Goal: Task Accomplishment & Management: Manage account settings

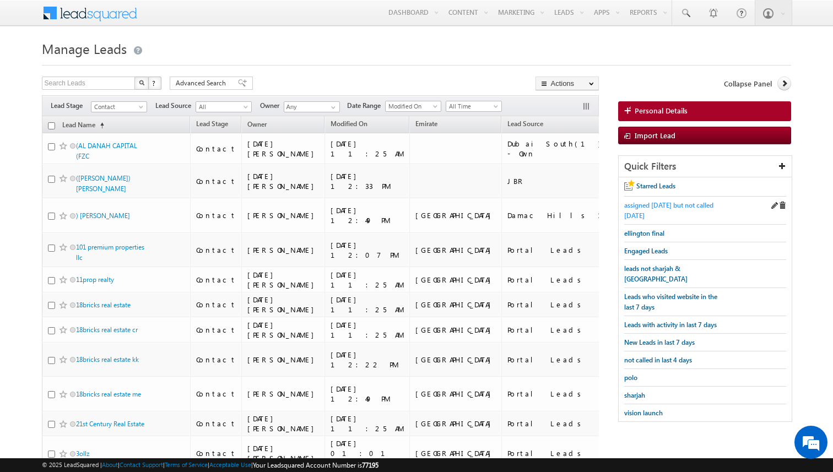
click at [657, 208] on span "assigned [DATE] but not called [DATE]" at bounding box center [668, 210] width 89 height 19
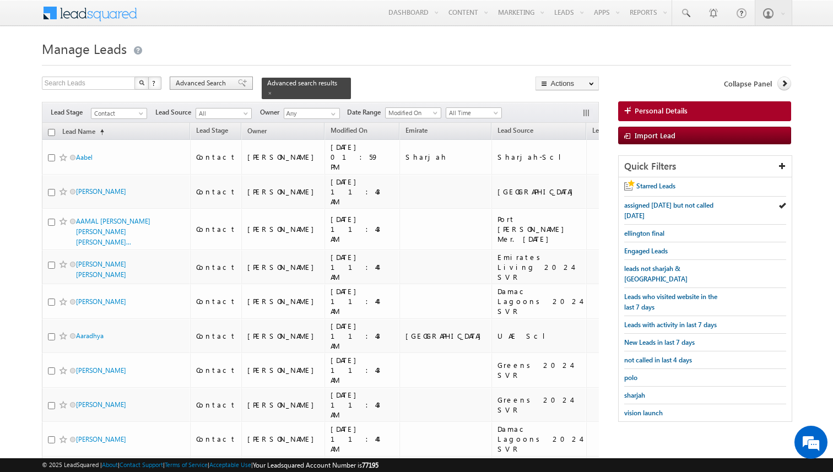
click at [225, 83] on span "Advanced Search" at bounding box center [202, 83] width 53 height 10
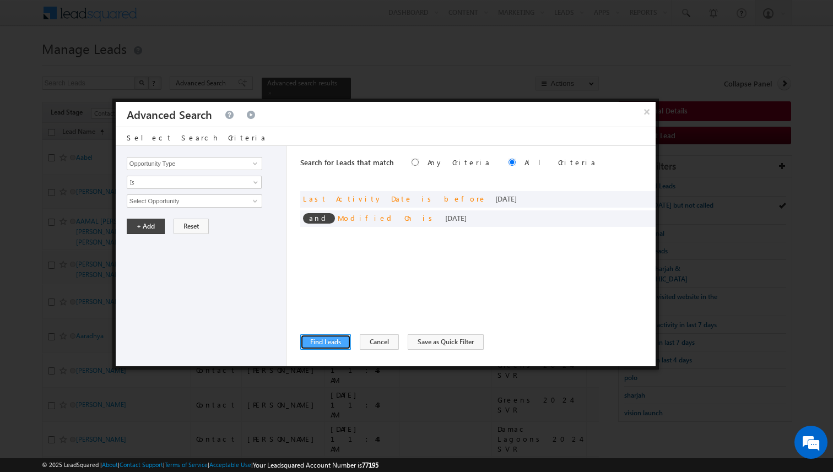
click at [337, 339] on button "Find Leads" at bounding box center [325, 341] width 51 height 15
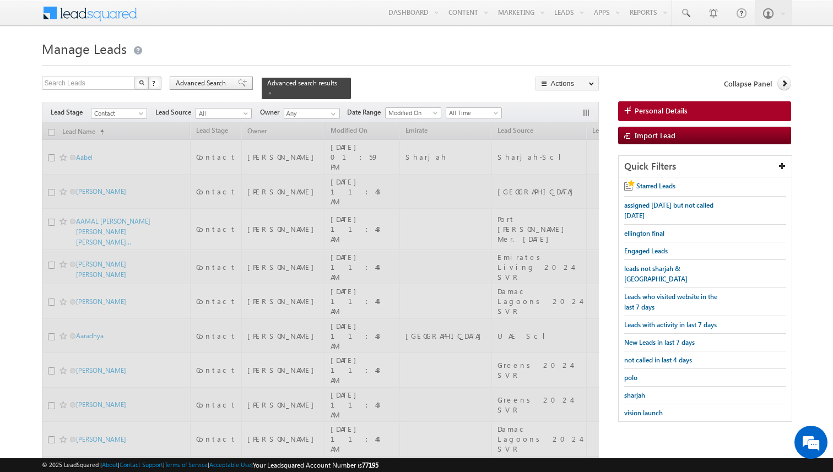
click at [226, 87] on span "Advanced Search" at bounding box center [202, 83] width 53 height 10
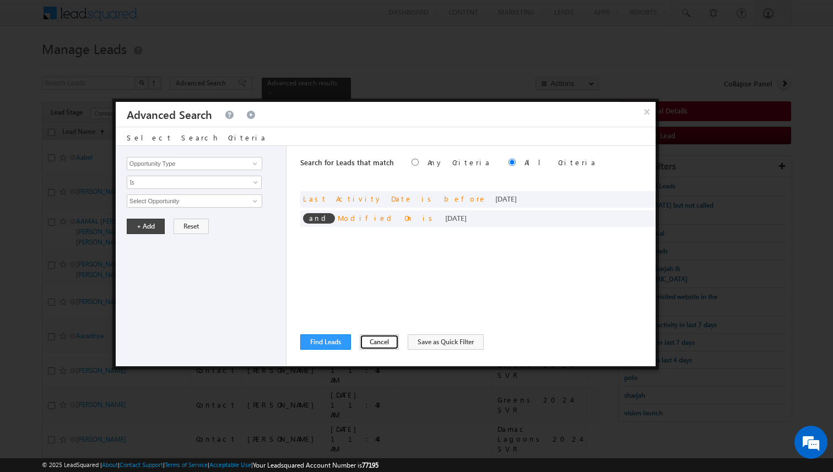
click at [370, 340] on button "Cancel" at bounding box center [379, 341] width 39 height 15
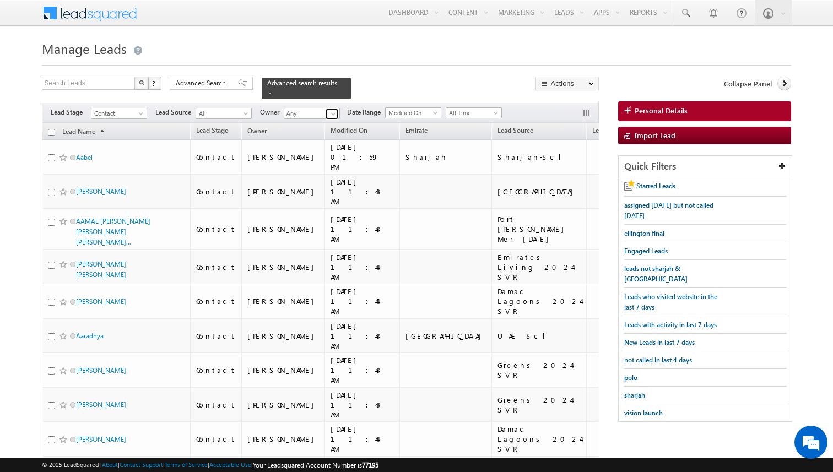
click at [331, 114] on span at bounding box center [333, 114] width 9 height 9
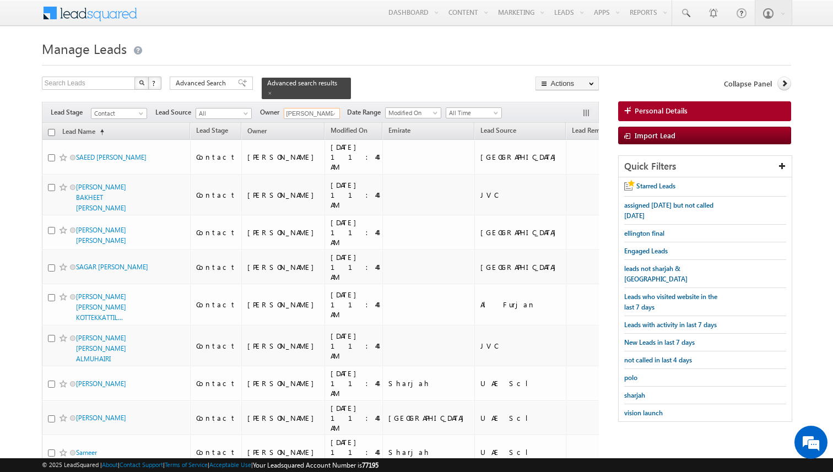
type input "[PERSON_NAME]"
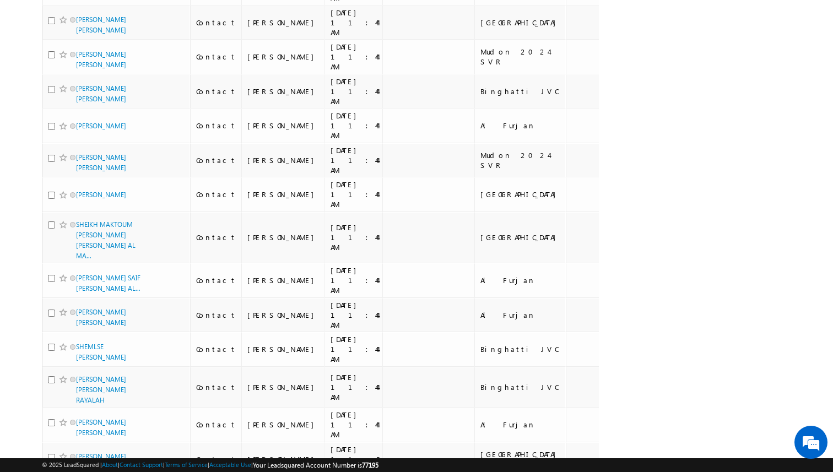
scroll to position [3103, 0]
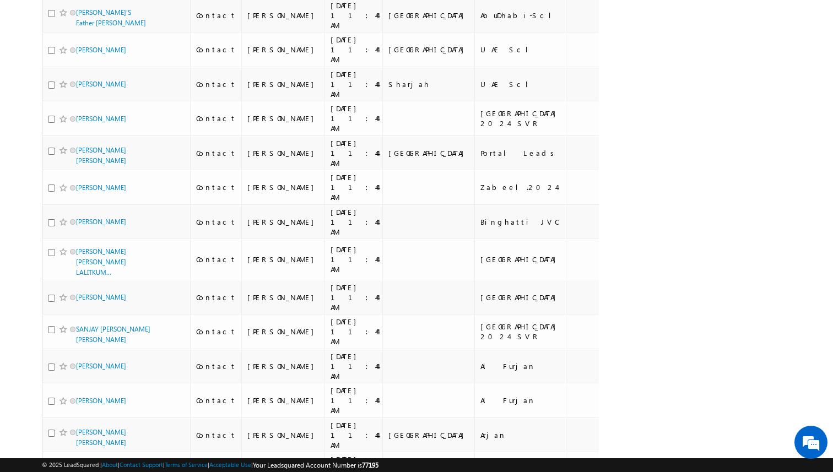
scroll to position [0, 0]
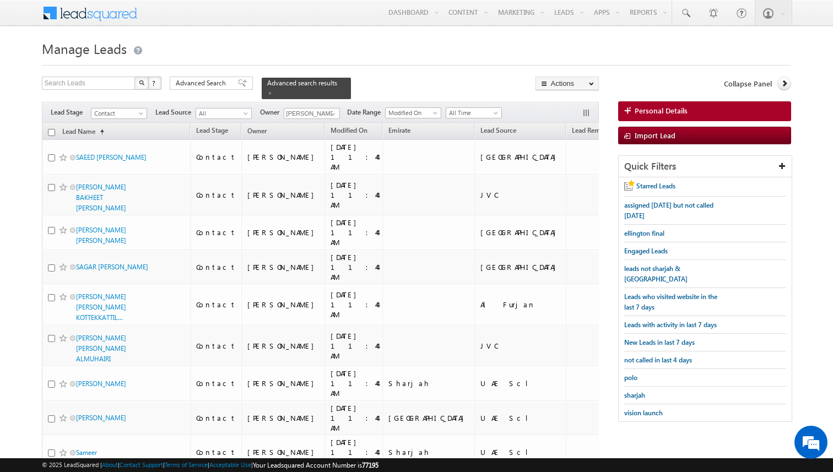
click at [332, 111] on span at bounding box center [333, 114] width 9 height 9
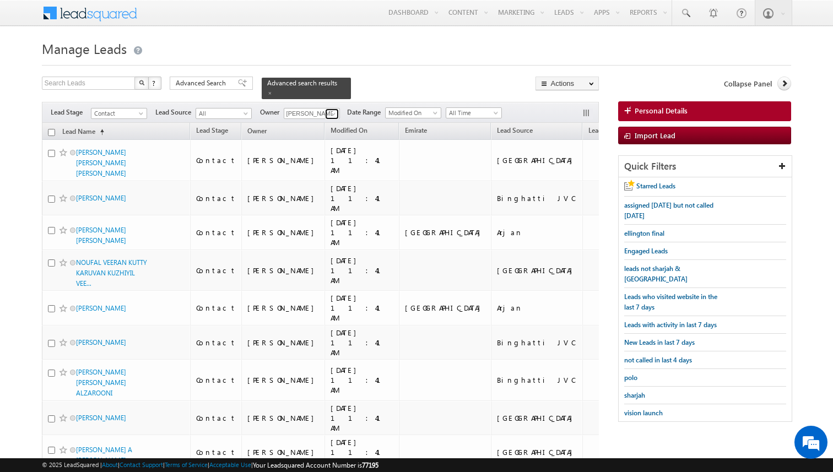
click at [335, 112] on span at bounding box center [333, 114] width 9 height 9
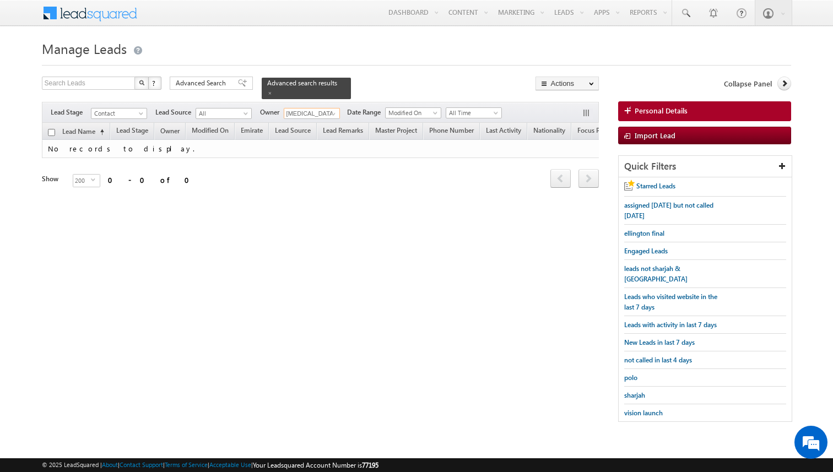
type input "syeda bibijan"
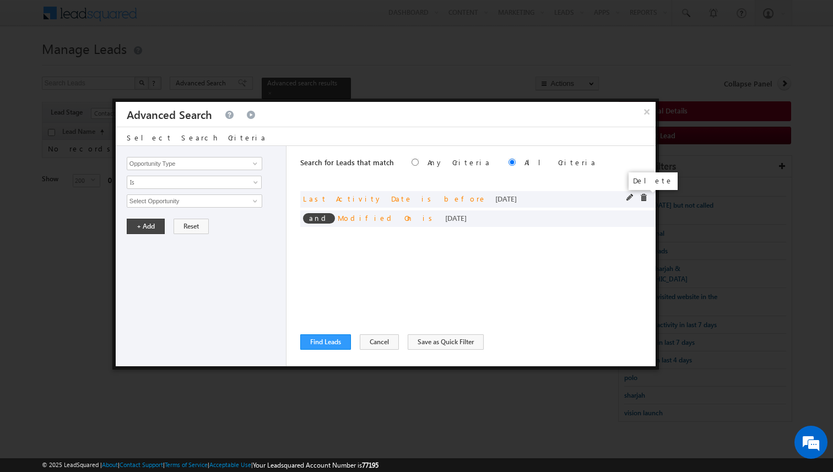
click at [643, 197] on span at bounding box center [644, 198] width 8 height 8
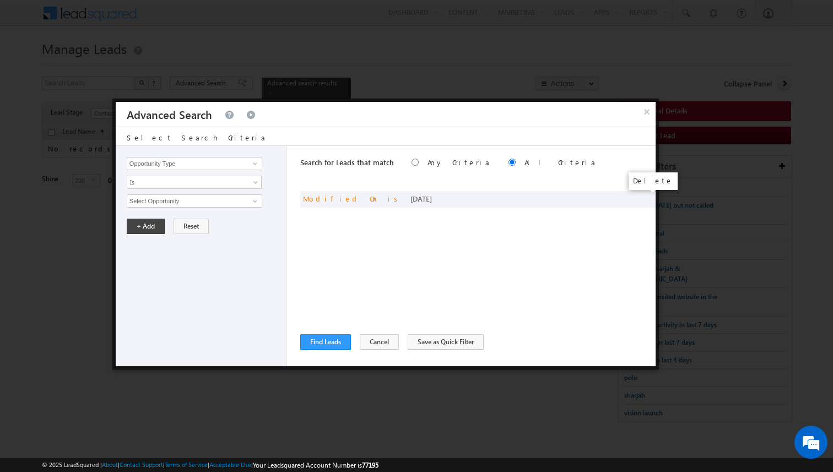
click at [0, 0] on span at bounding box center [0, 0] width 0 height 0
click at [247, 165] on link at bounding box center [254, 163] width 14 height 11
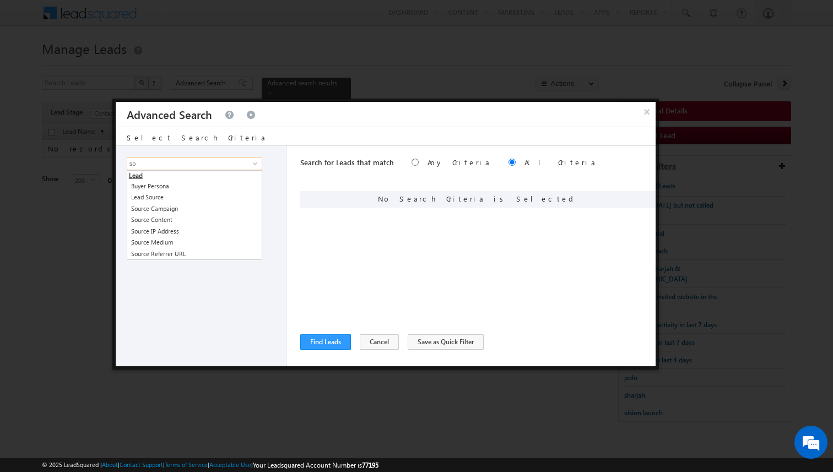
type input "s"
click at [346, 248] on div "Search for Leads that match Any Criteria All Criteria Note that the current tri…" at bounding box center [477, 256] width 355 height 220
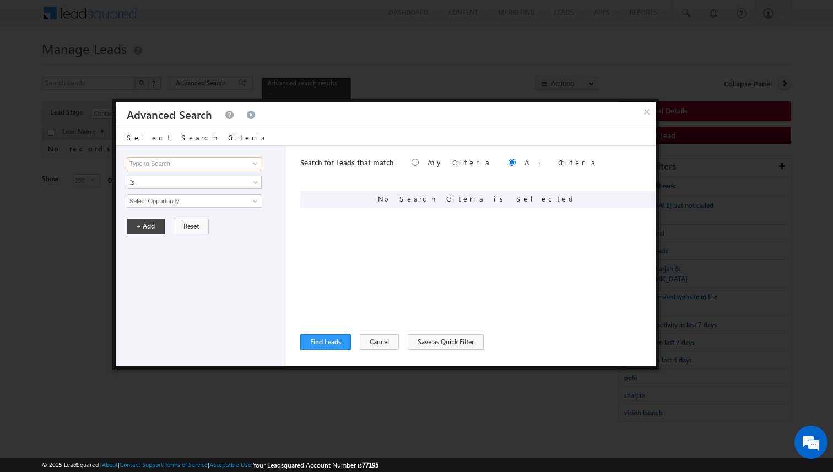
click at [176, 168] on input at bounding box center [195, 163] width 136 height 13
type input "l"
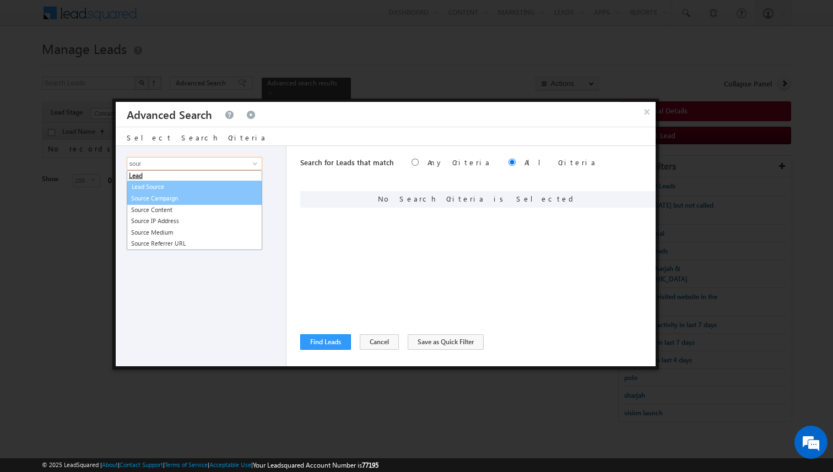
click at [168, 191] on link "Lead Source" at bounding box center [194, 187] width 134 height 13
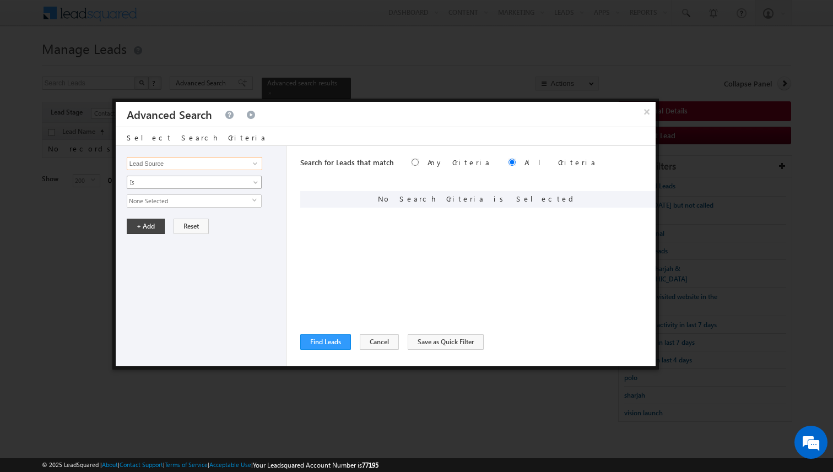
type input "Lead Source"
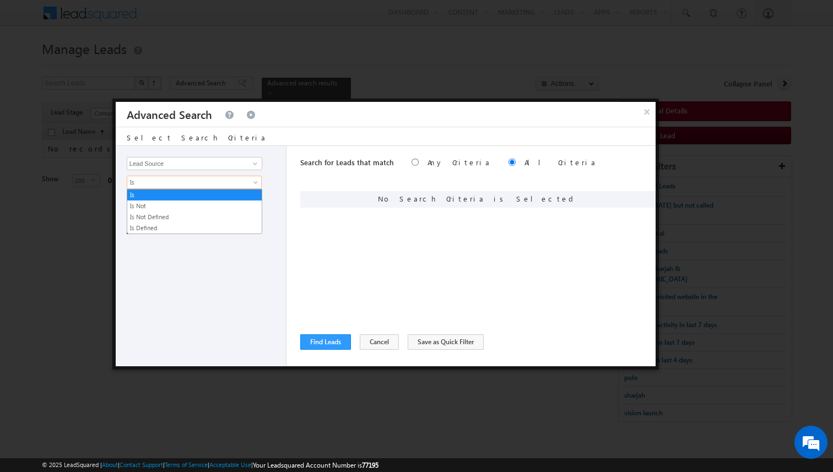
click at [160, 183] on span "Is" at bounding box center [187, 182] width 120 height 10
click at [154, 203] on link "Is Not" at bounding box center [194, 206] width 134 height 10
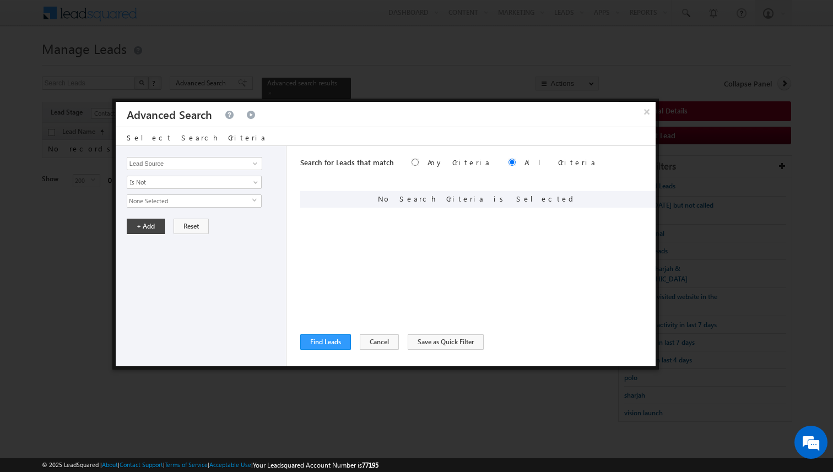
click at [161, 203] on span "None Selected" at bounding box center [189, 201] width 125 height 12
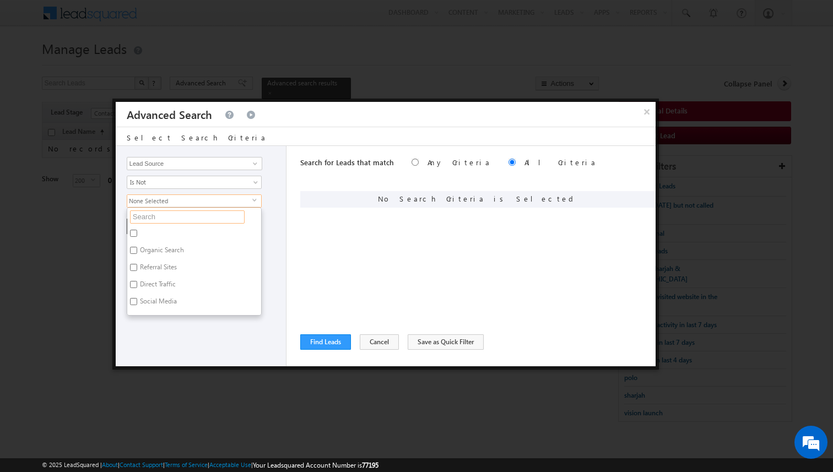
click at [157, 217] on input "text" at bounding box center [187, 217] width 115 height 13
click at [197, 184] on span "Is Not" at bounding box center [187, 182] width 120 height 10
click at [178, 199] on link "Is" at bounding box center [194, 195] width 134 height 10
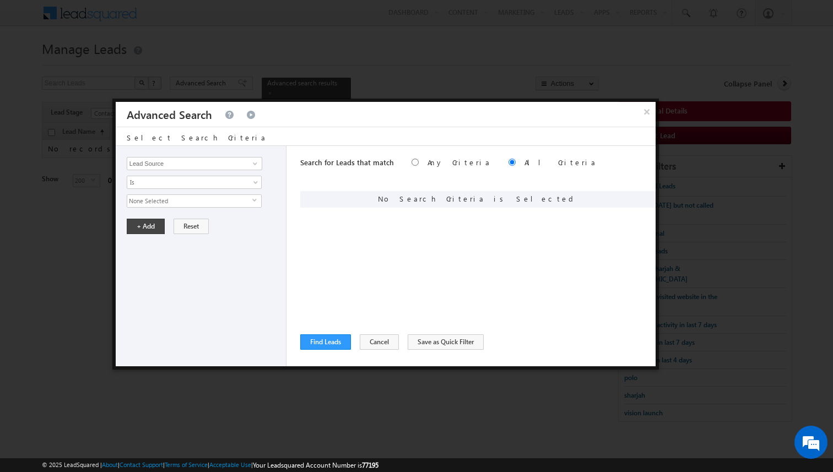
click at [175, 198] on span "None Selected" at bounding box center [189, 201] width 125 height 12
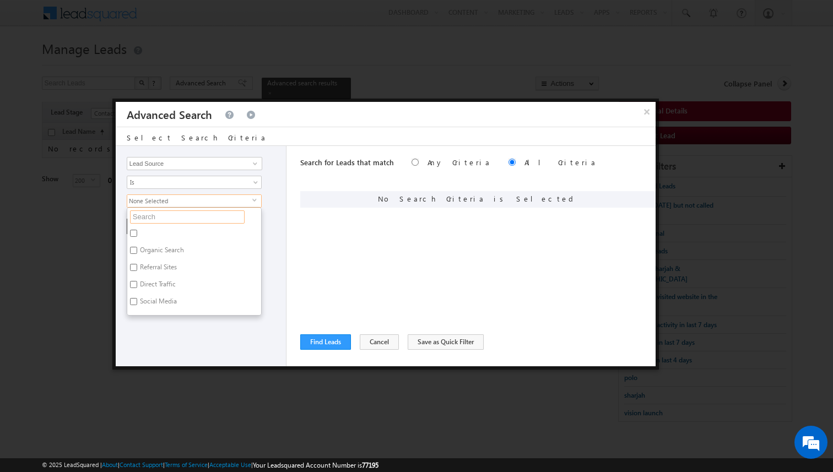
click at [179, 214] on input "text" at bounding box center [187, 217] width 115 height 13
type input "l"
type input "lag"
click at [177, 232] on label "[GEOGRAPHIC_DATA]" at bounding box center [170, 234] width 86 height 17
click at [137, 232] on input "[GEOGRAPHIC_DATA]" at bounding box center [133, 233] width 7 height 7
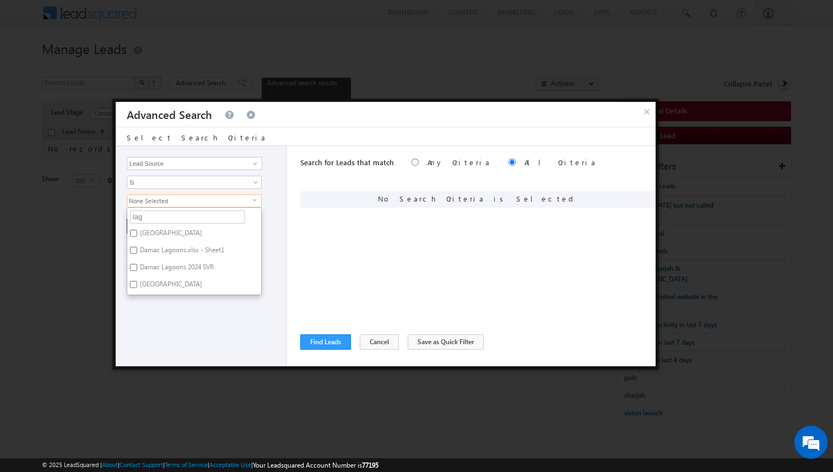
checkbox input "true"
click at [176, 249] on label "Damac Lagoons.xlsx - Sheet1" at bounding box center [181, 252] width 108 height 17
click at [137, 249] on input "Damac Lagoons.xlsx - Sheet1" at bounding box center [133, 250] width 7 height 7
checkbox input "true"
click at [176, 267] on label "Damac Lagoons 2024 SVR" at bounding box center [176, 269] width 98 height 17
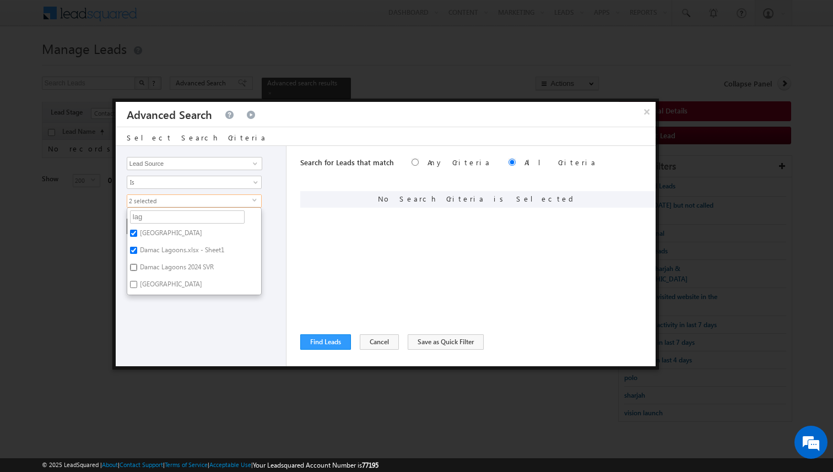
click at [137, 267] on input "Damac Lagoons 2024 SVR" at bounding box center [133, 267] width 7 height 7
checkbox input "true"
click at [365, 347] on button "Cancel" at bounding box center [379, 341] width 39 height 15
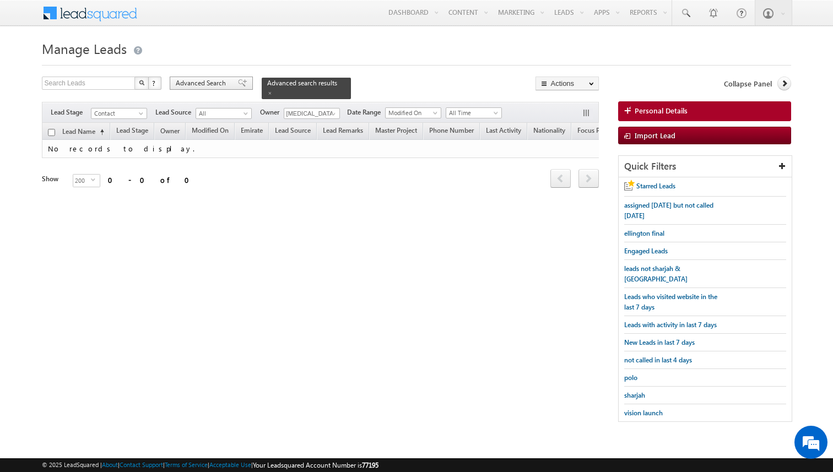
click at [213, 84] on span "Advanced Search" at bounding box center [202, 83] width 53 height 10
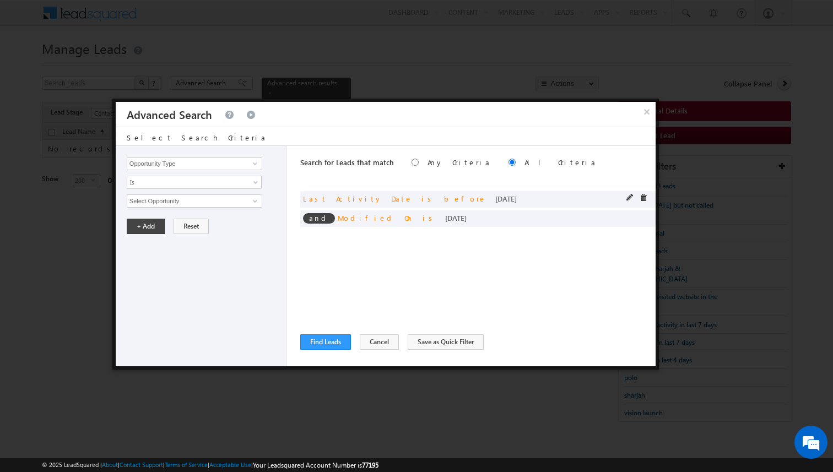
click at [644, 202] on div at bounding box center [640, 199] width 26 height 10
click at [644, 199] on span at bounding box center [644, 198] width 8 height 8
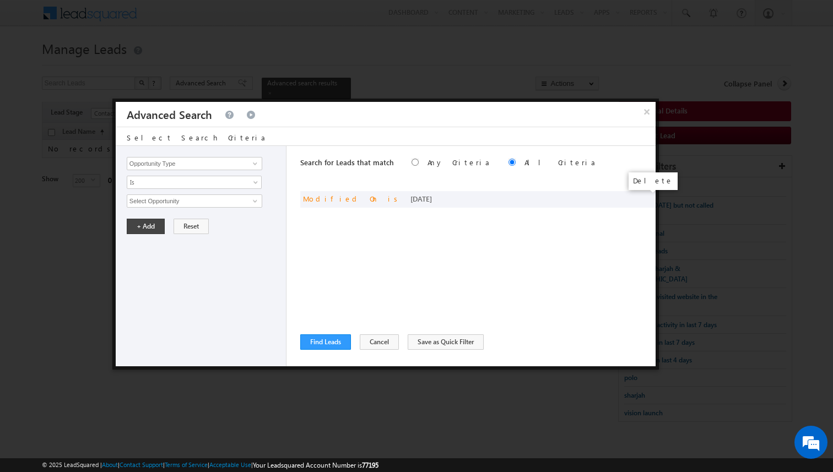
click at [0, 0] on span at bounding box center [0, 0] width 0 height 0
click at [205, 158] on input "Opportunity Type" at bounding box center [195, 163] width 136 height 13
type input "Lead Source"
click at [188, 182] on span "Is" at bounding box center [187, 182] width 120 height 10
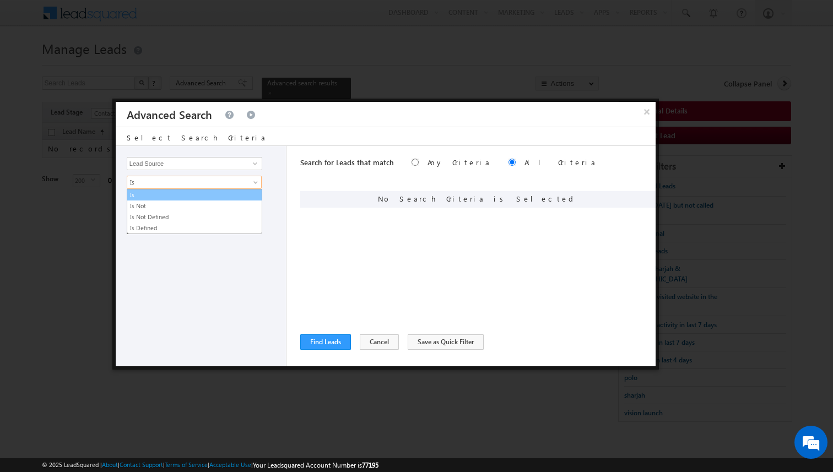
click at [170, 201] on li "Is Not" at bounding box center [194, 206] width 134 height 11
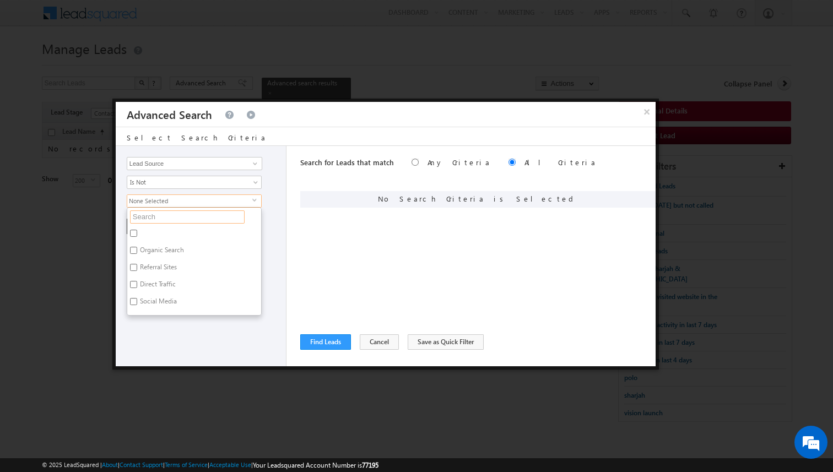
click at [165, 215] on input "text" at bounding box center [187, 217] width 115 height 13
type input "sha"
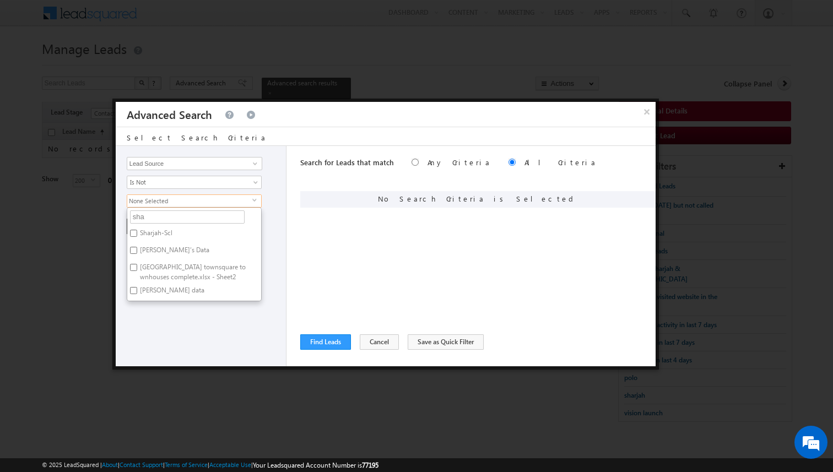
type input "shar"
click at [165, 234] on label "Sharjah-Scl" at bounding box center [155, 234] width 56 height 17
click at [137, 234] on input "Sharjah-Scl" at bounding box center [133, 233] width 7 height 7
checkbox input "true"
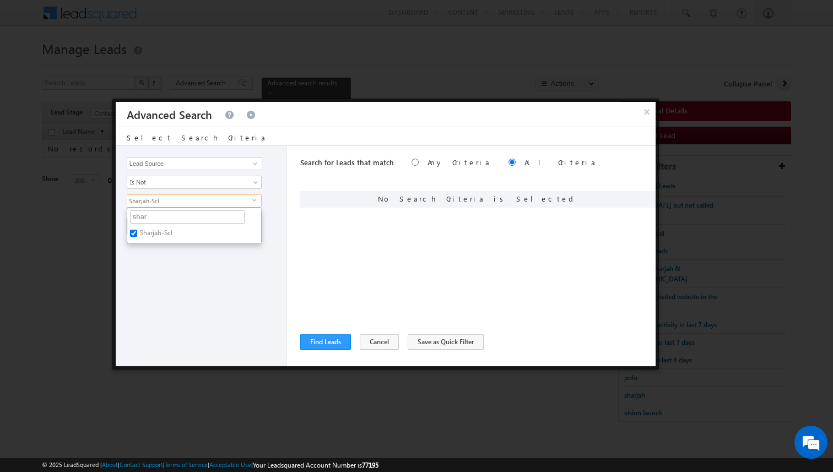
click at [179, 251] on div "Opportunity Type Lead Activity Task Sales Group Prospect Id Address 1 Address 2…" at bounding box center [201, 256] width 171 height 220
click at [139, 225] on button "+ Add" at bounding box center [146, 226] width 38 height 15
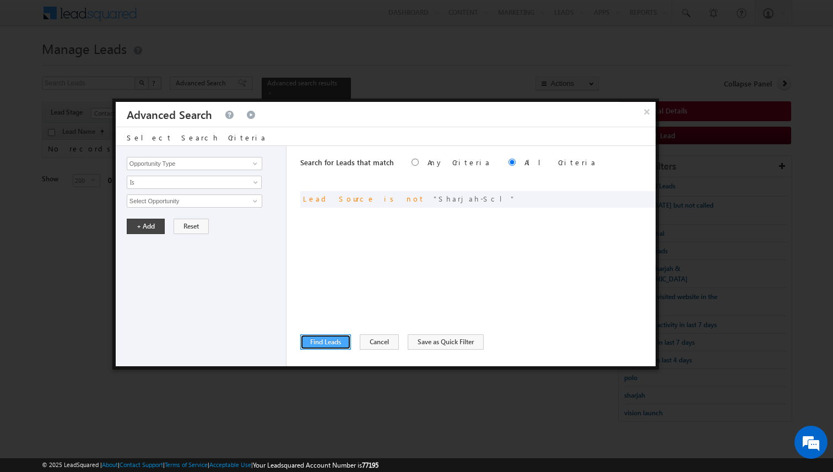
click at [328, 336] on button "Find Leads" at bounding box center [325, 341] width 51 height 15
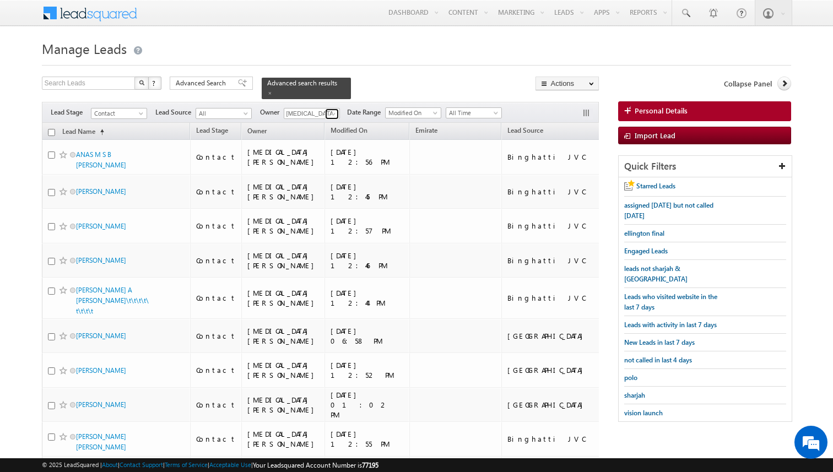
click at [330, 115] on span at bounding box center [333, 114] width 9 height 9
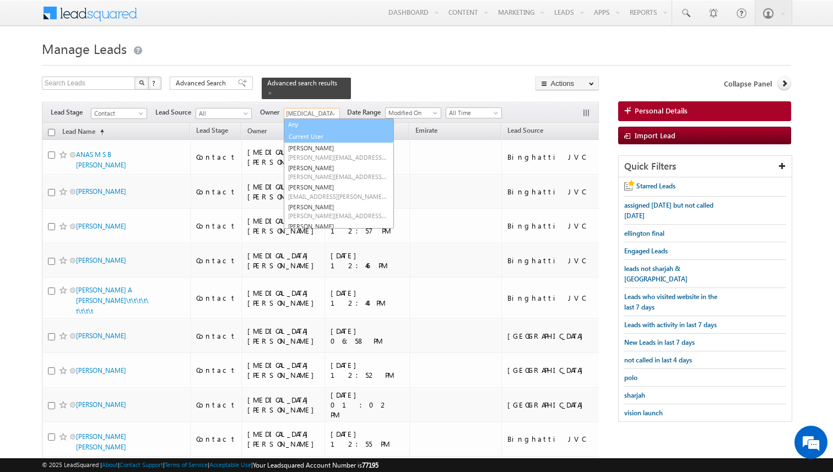
click at [306, 133] on link "Current User" at bounding box center [338, 137] width 109 height 13
type input "Current User"
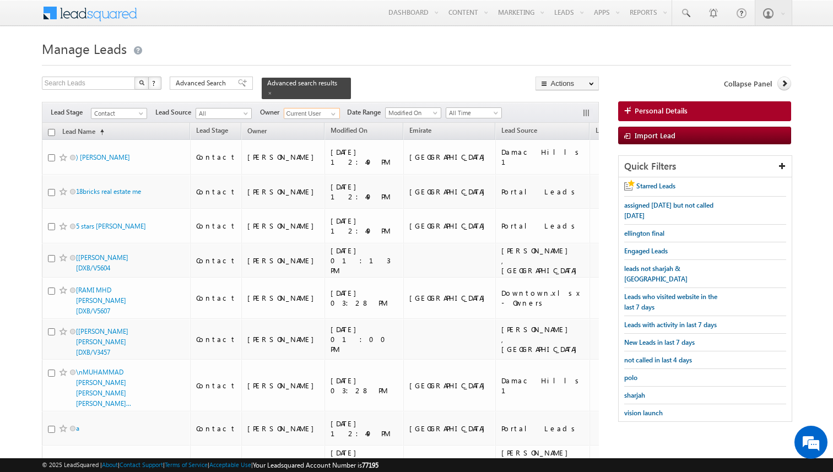
click at [52, 131] on input "checkbox" at bounding box center [51, 132] width 7 height 7
checkbox input "true"
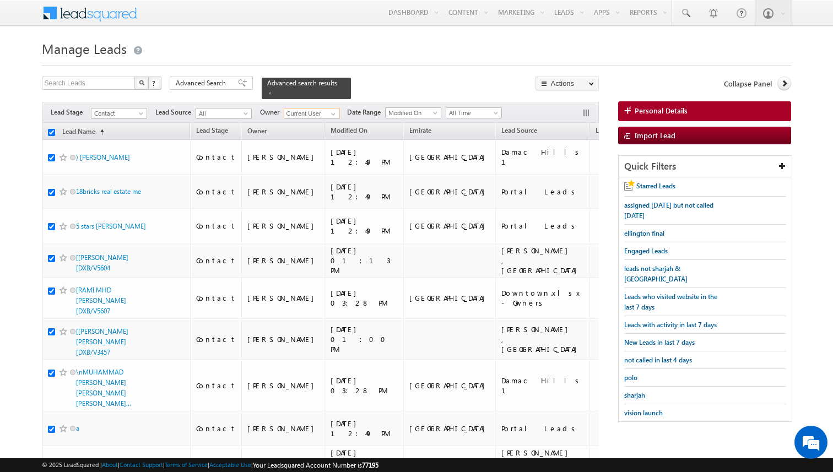
checkbox input "true"
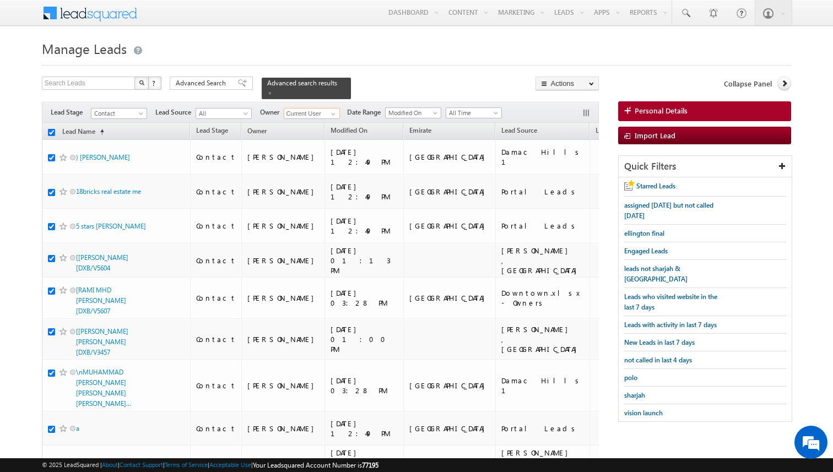
checkbox input "true"
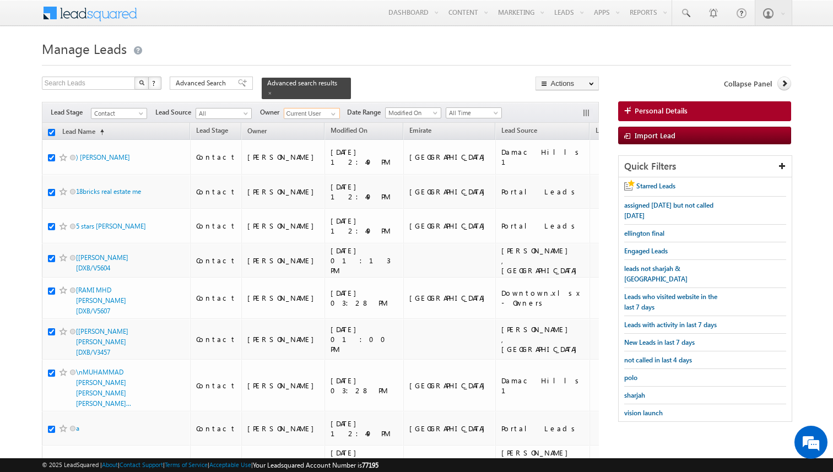
checkbox input "true"
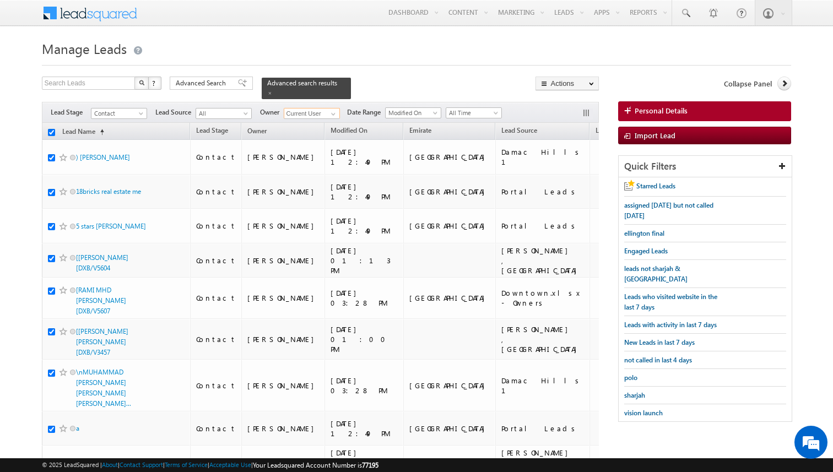
checkbox input "true"
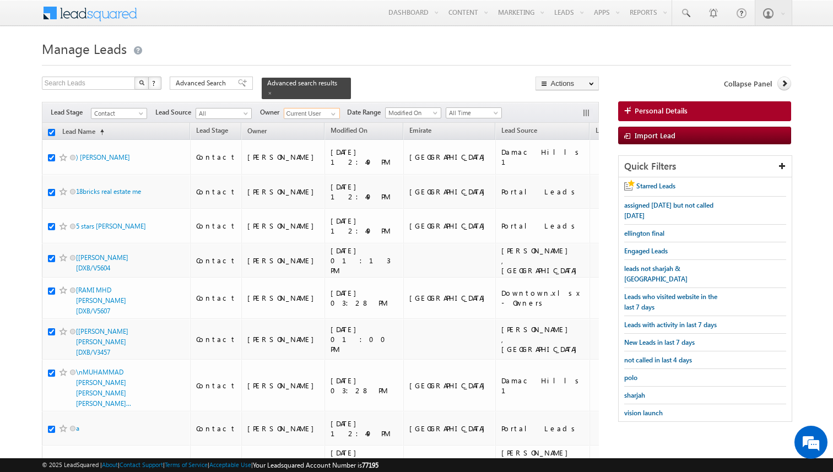
checkbox input "true"
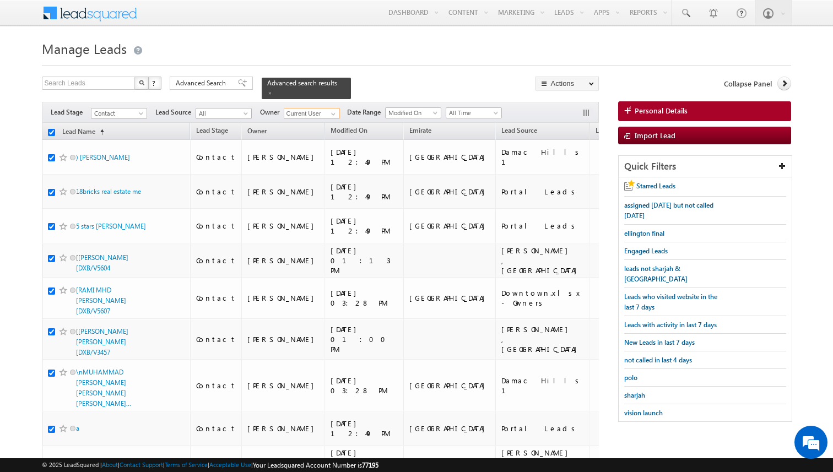
checkbox input "true"
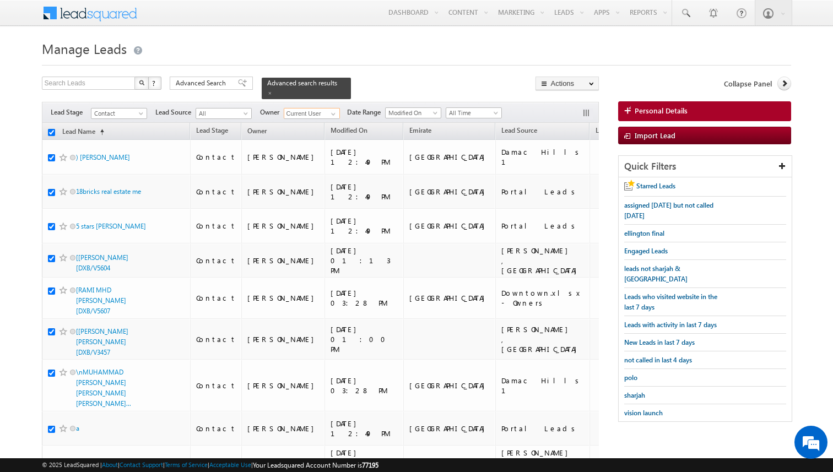
checkbox input "true"
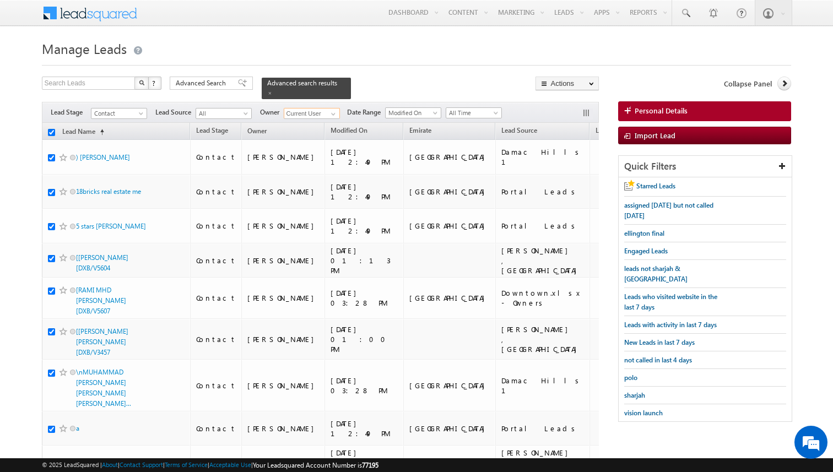
checkbox input "true"
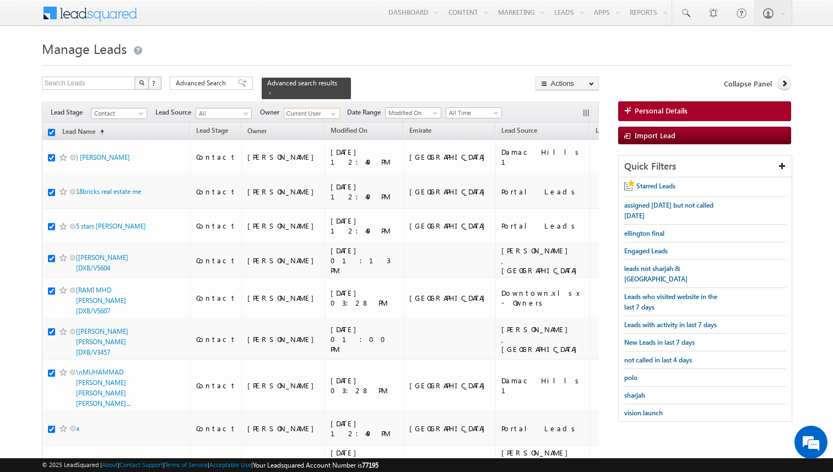
checkbox input "true"
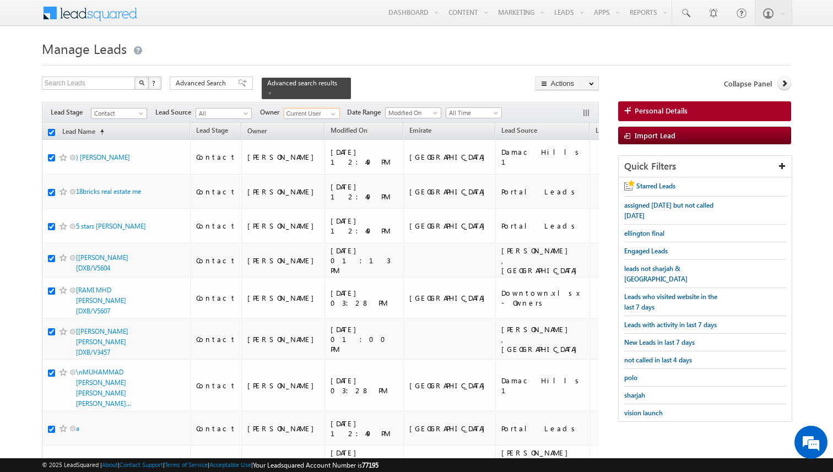
checkbox input "true"
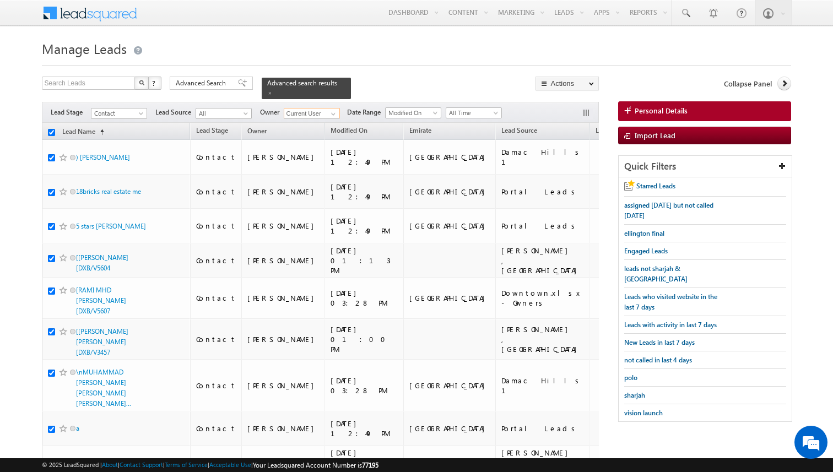
checkbox input "true"
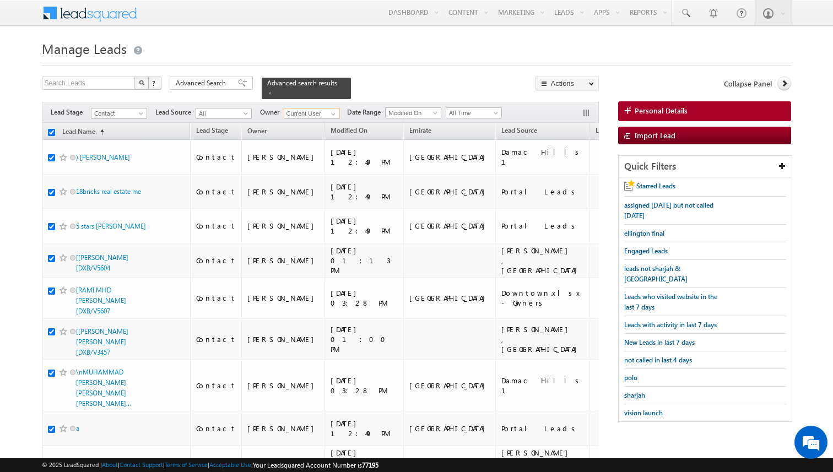
checkbox input "true"
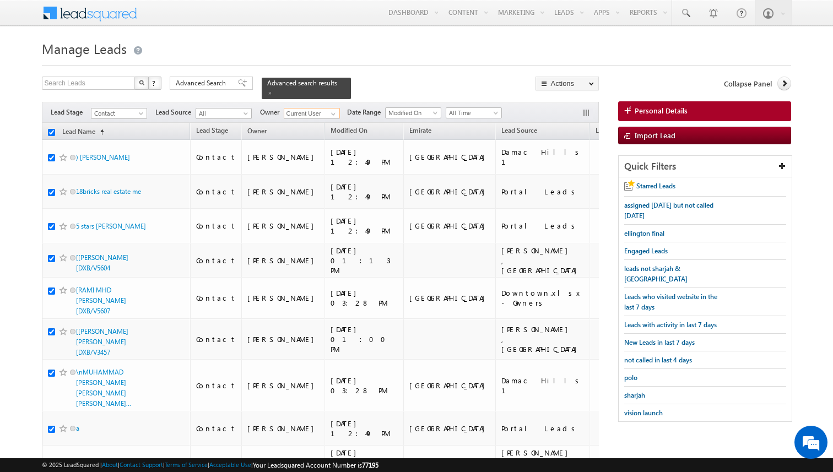
checkbox input "true"
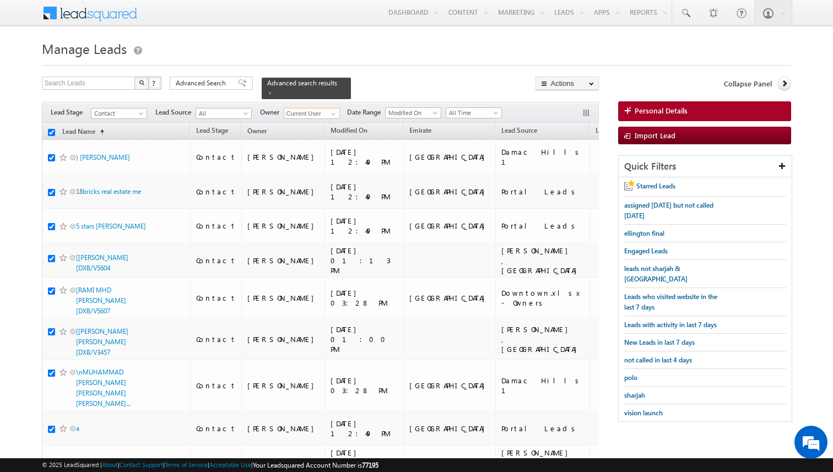
checkbox input "true"
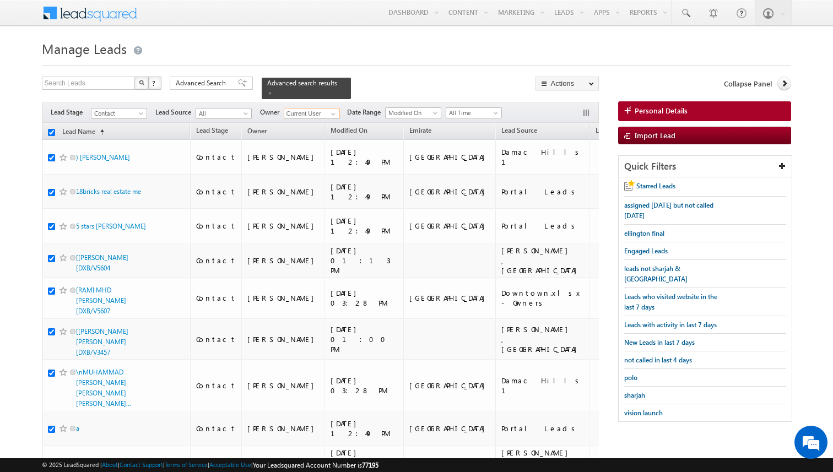
checkbox input "true"
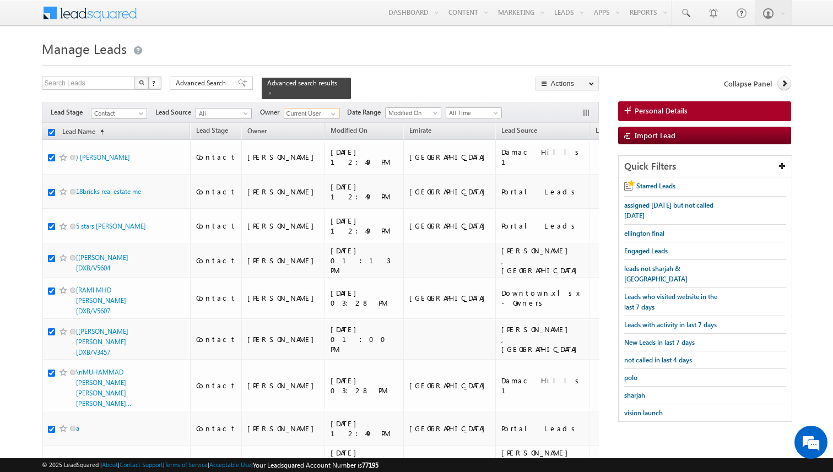
checkbox input "true"
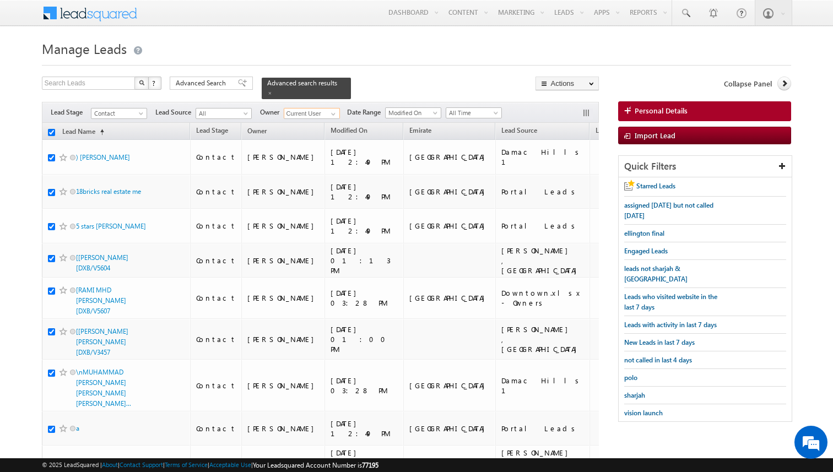
checkbox input "true"
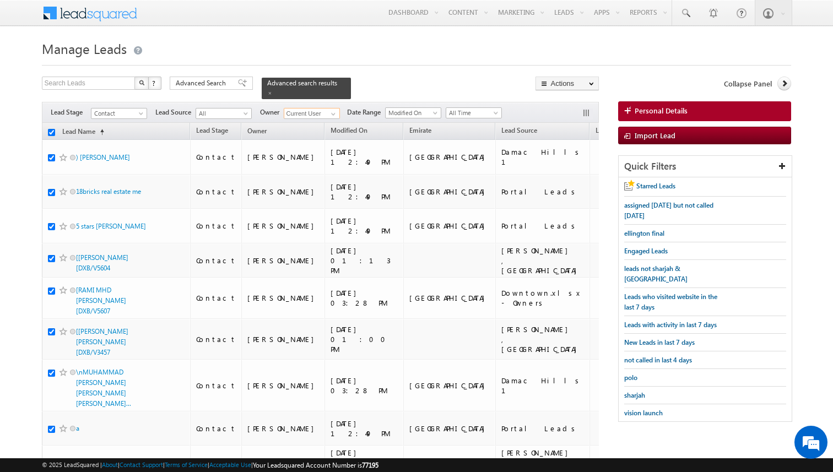
checkbox input "true"
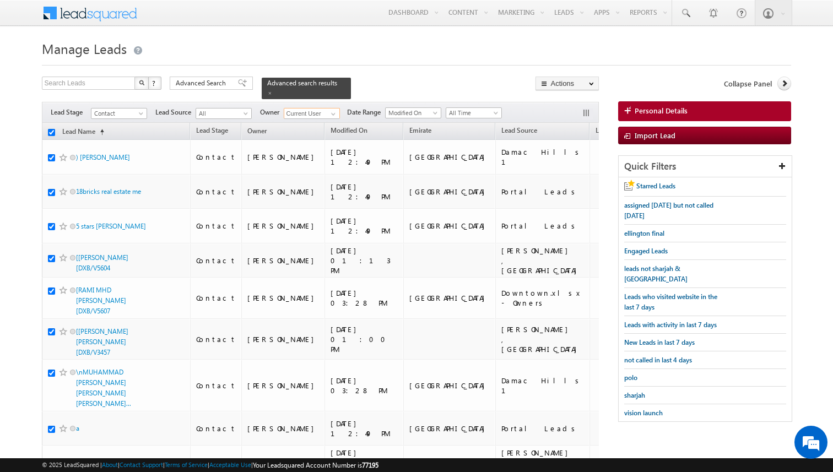
checkbox input "true"
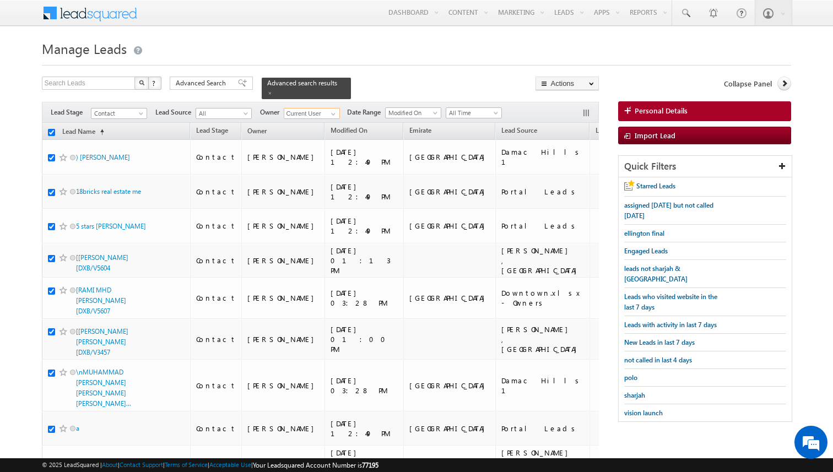
checkbox input "true"
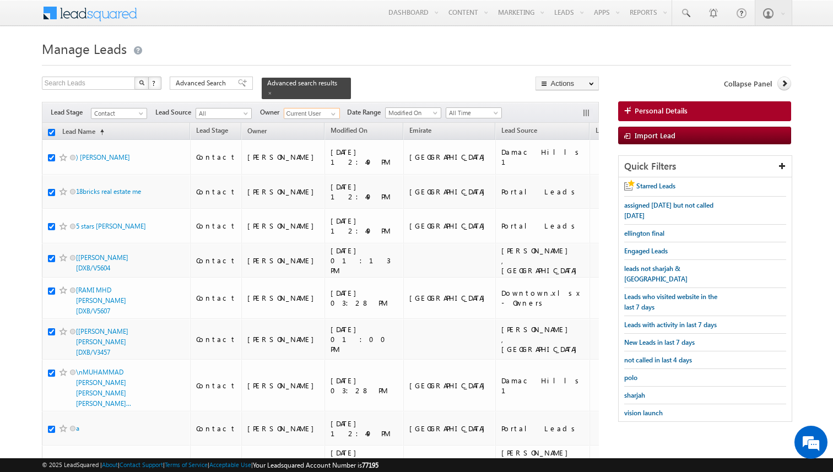
checkbox input "true"
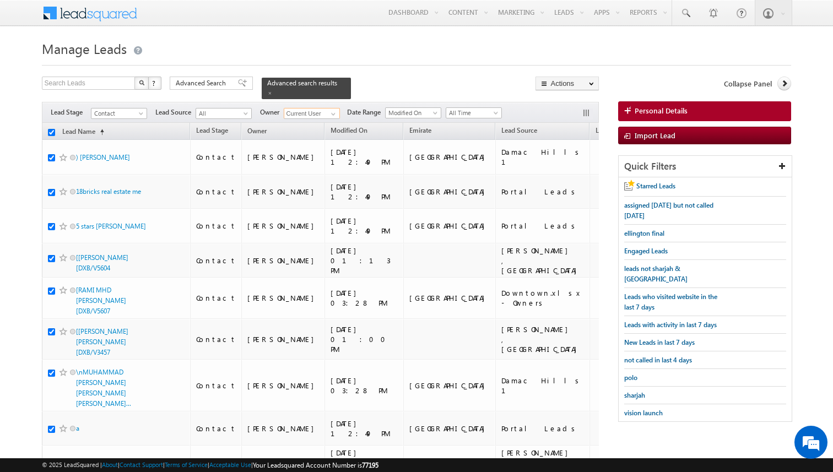
checkbox input "true"
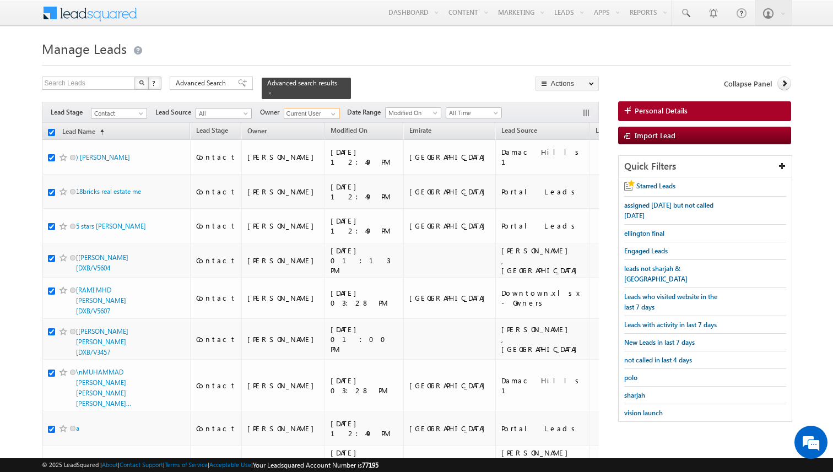
checkbox input "true"
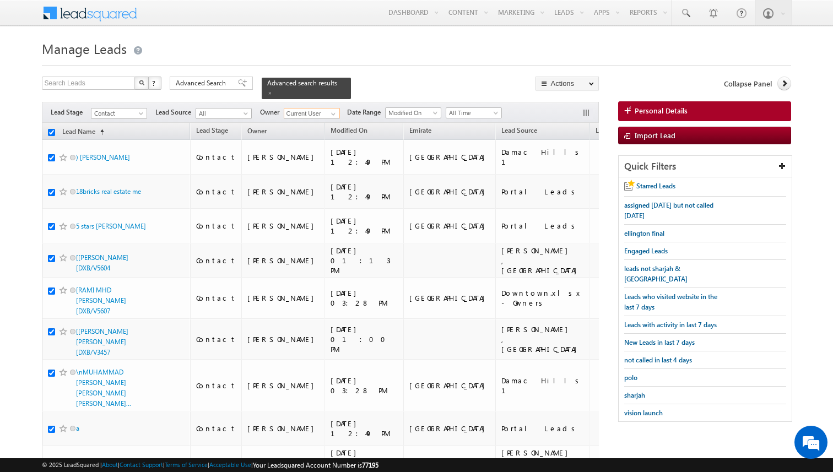
checkbox input "true"
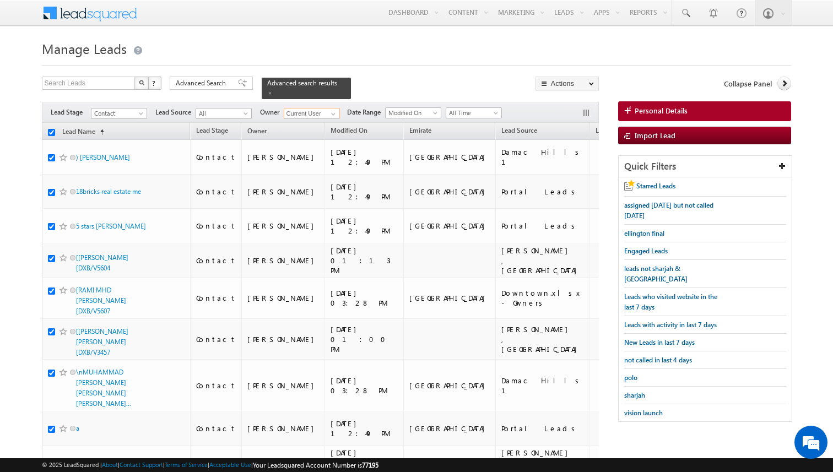
checkbox input "true"
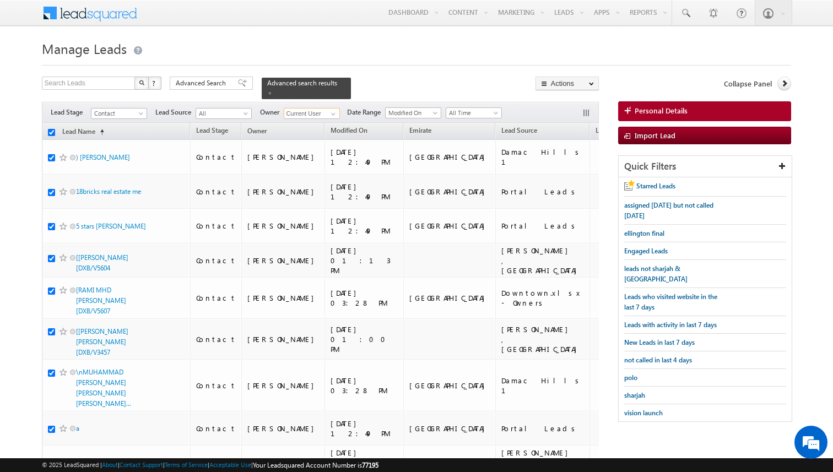
checkbox input "true"
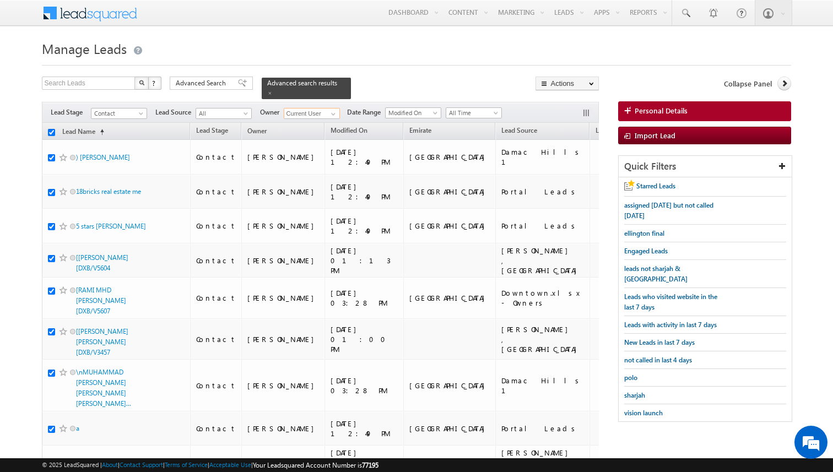
checkbox input "true"
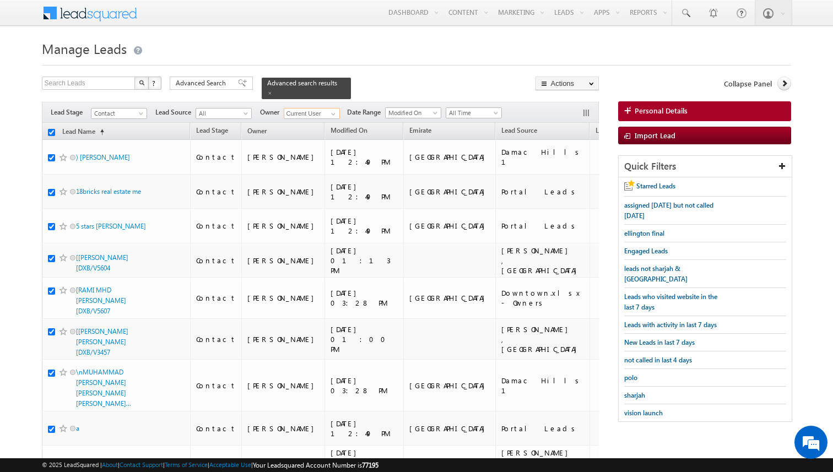
checkbox input "true"
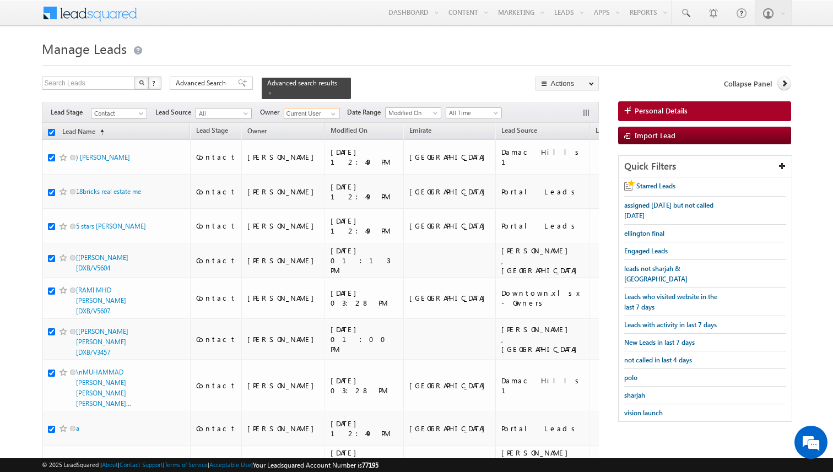
checkbox input "true"
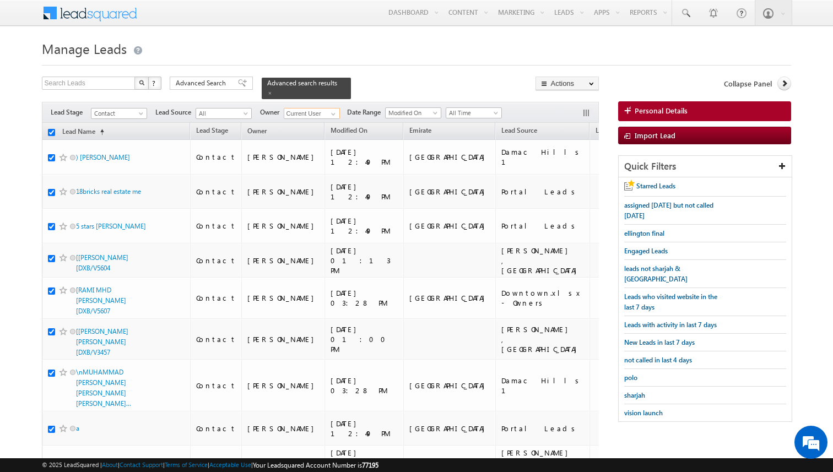
checkbox input "true"
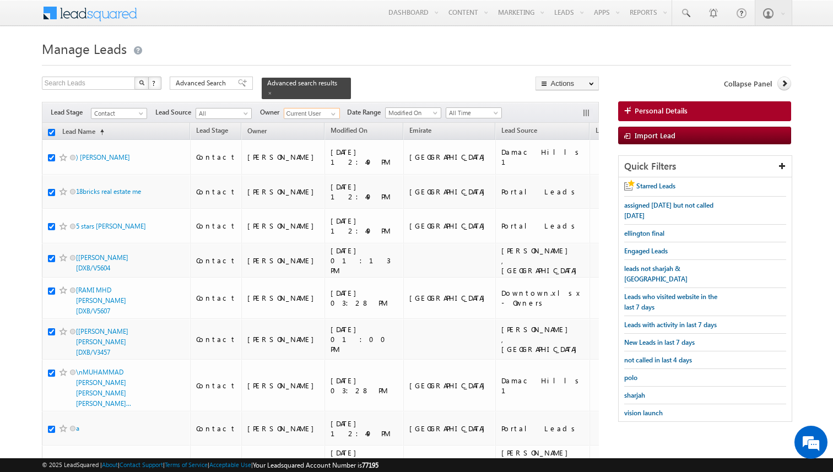
checkbox input "true"
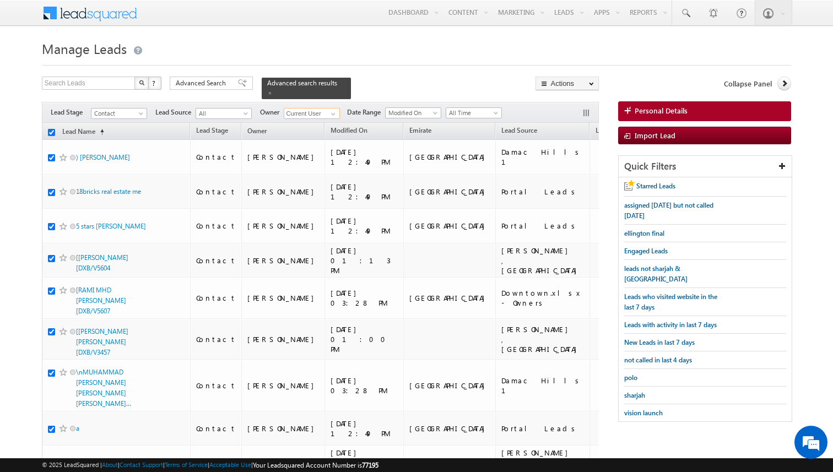
checkbox input "true"
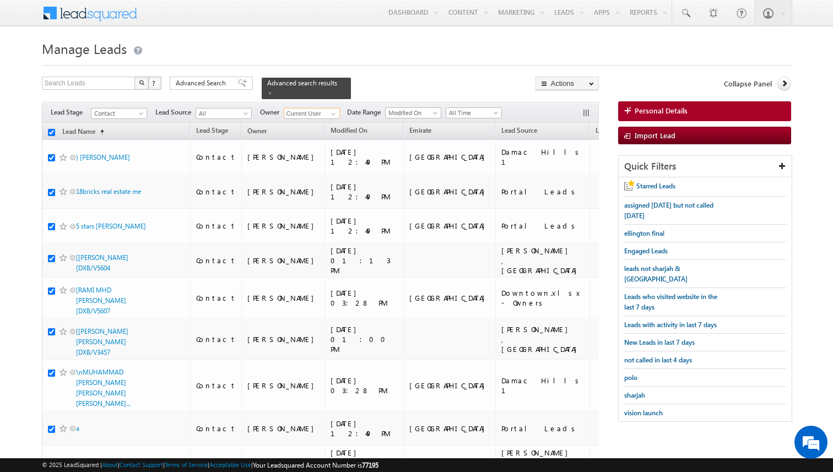
checkbox input "true"
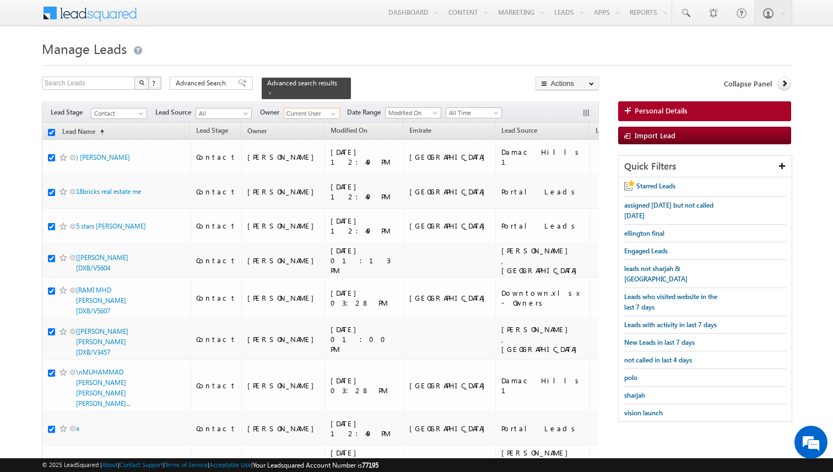
checkbox input "true"
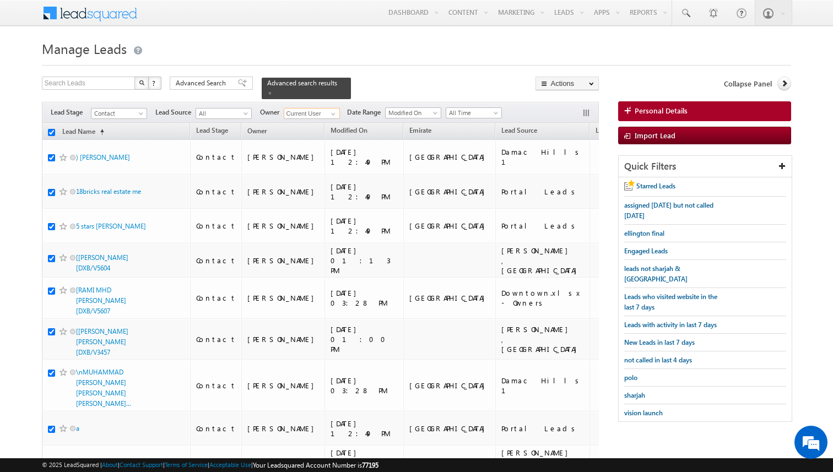
checkbox input "true"
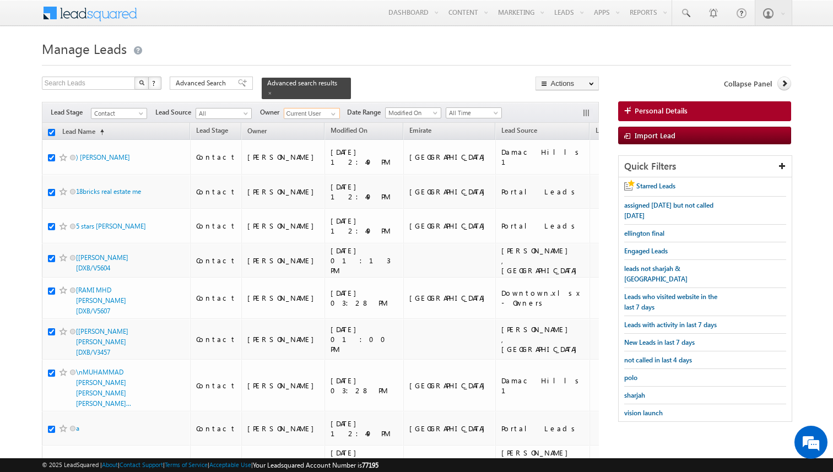
checkbox input "true"
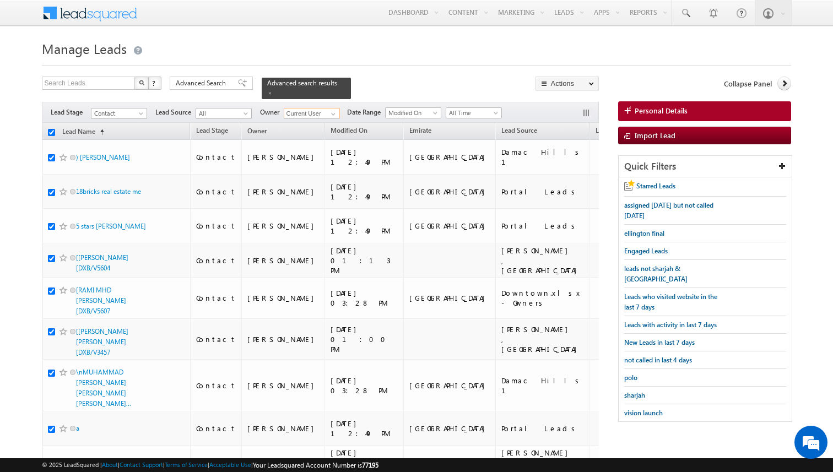
checkbox input "true"
click at [219, 88] on span "Advanced Search" at bounding box center [202, 83] width 53 height 10
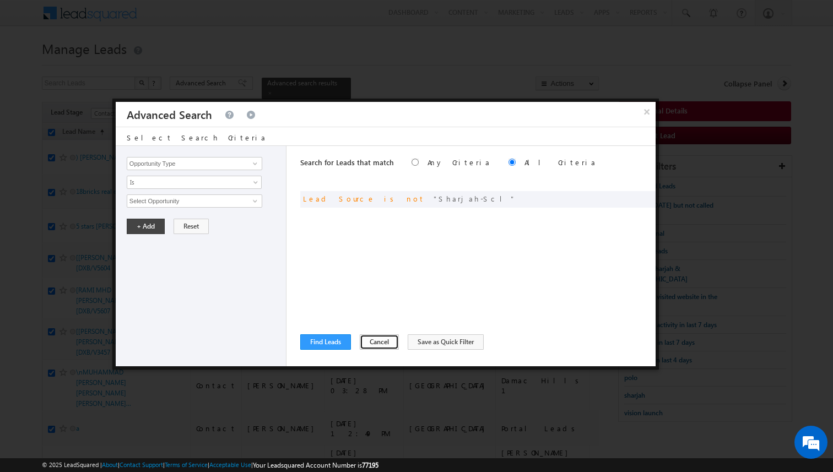
click at [362, 341] on button "Cancel" at bounding box center [379, 341] width 39 height 15
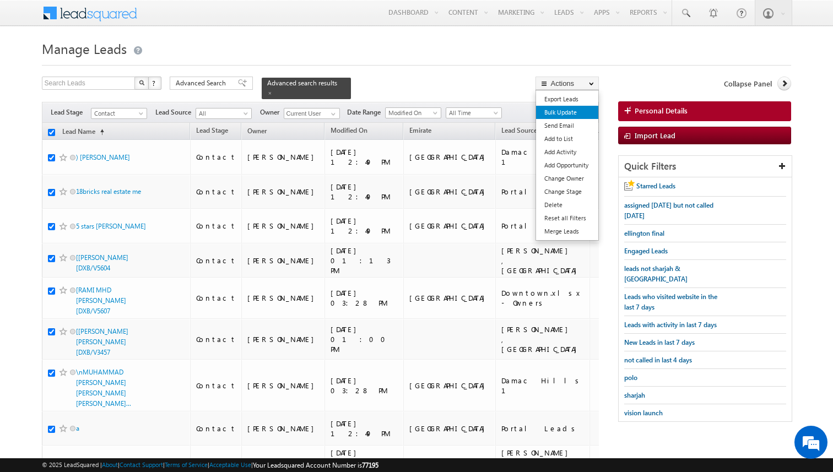
click at [563, 110] on link "Bulk Update" at bounding box center [567, 112] width 62 height 13
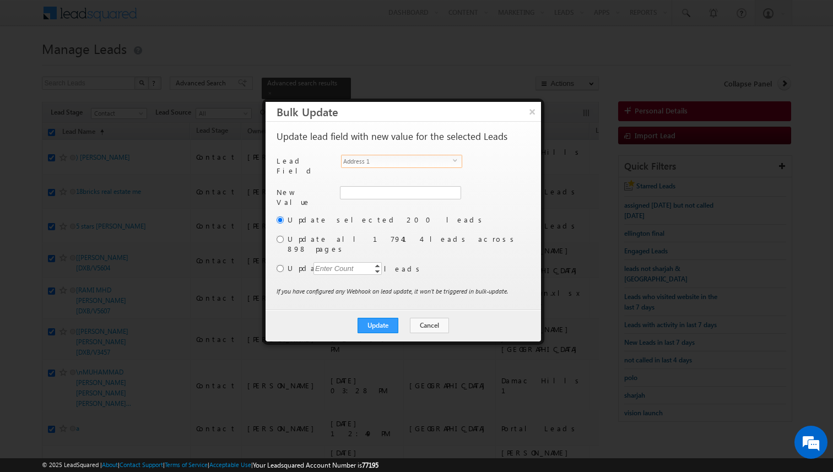
click at [389, 158] on span "Address 1" at bounding box center [397, 161] width 111 height 12
click at [381, 187] on input "[PERSON_NAME]" at bounding box center [400, 192] width 120 height 13
click at [422, 318] on button "Cancel" at bounding box center [429, 325] width 39 height 15
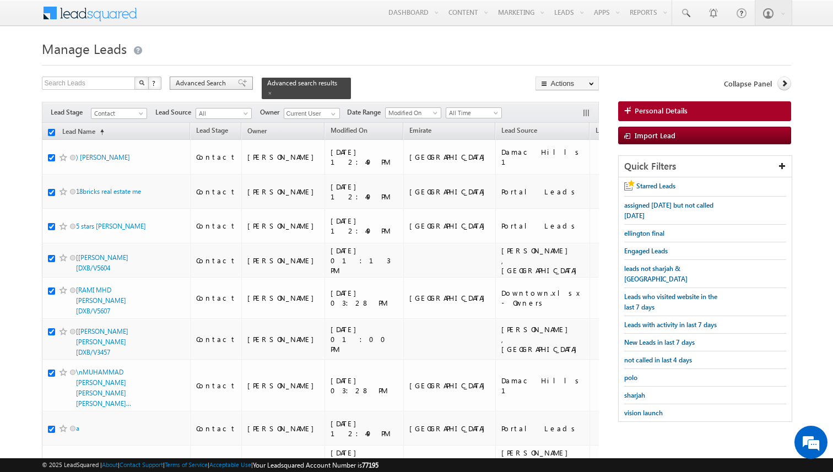
click at [211, 79] on span "Advanced Search" at bounding box center [202, 83] width 53 height 10
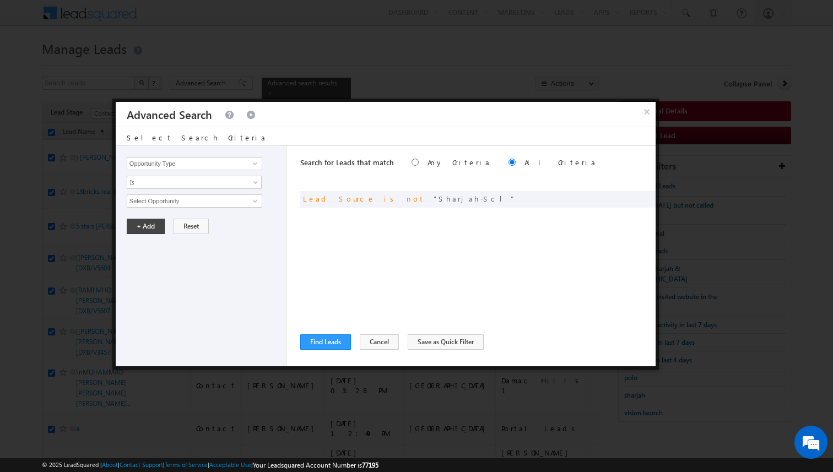
click at [355, 224] on div "Search for Leads that match Any Criteria All Criteria Note that the current tri…" at bounding box center [477, 256] width 355 height 220
click at [218, 162] on input "Opportunity Type" at bounding box center [195, 163] width 136 height 13
click at [198, 178] on span "Is" at bounding box center [187, 182] width 120 height 10
click at [159, 205] on link "Is Not" at bounding box center [194, 206] width 134 height 10
click at [159, 205] on input "Select Activity" at bounding box center [195, 201] width 136 height 13
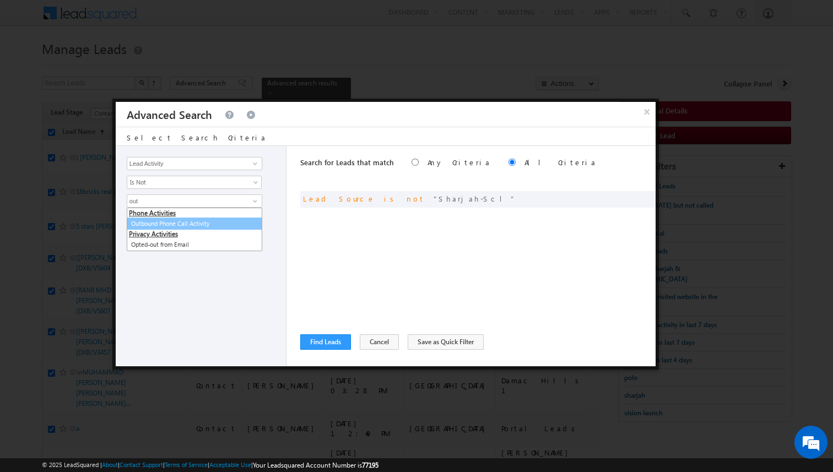
click at [157, 223] on link "Outbound Phone Call Activity" at bounding box center [195, 224] width 136 height 13
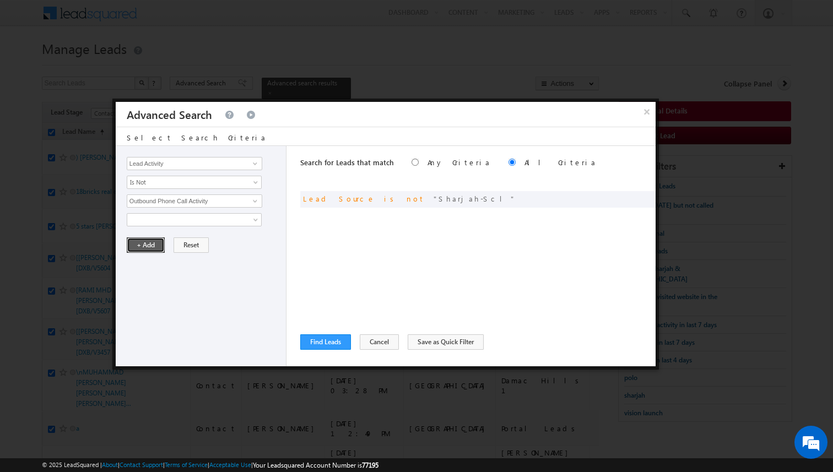
click at [153, 245] on button "+ Add" at bounding box center [146, 245] width 38 height 15
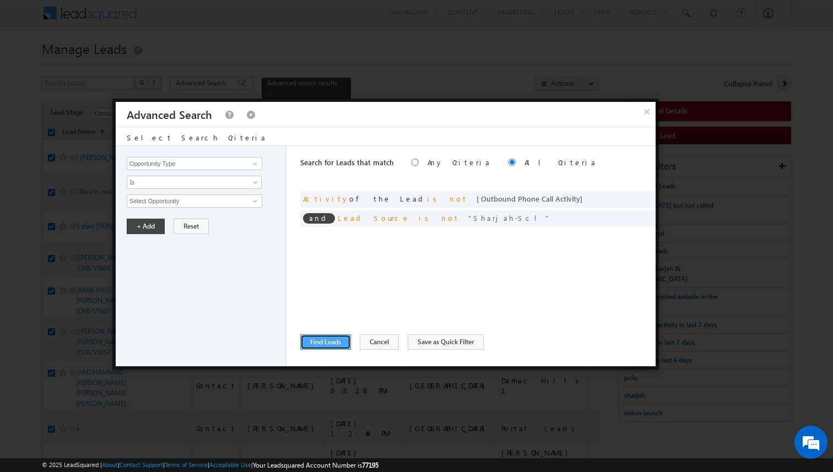
click at [325, 335] on button "Find Leads" at bounding box center [325, 341] width 51 height 15
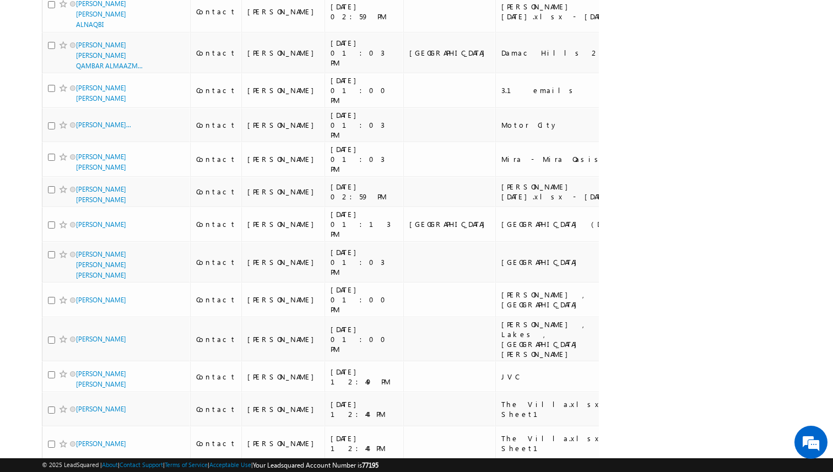
scroll to position [0, 0]
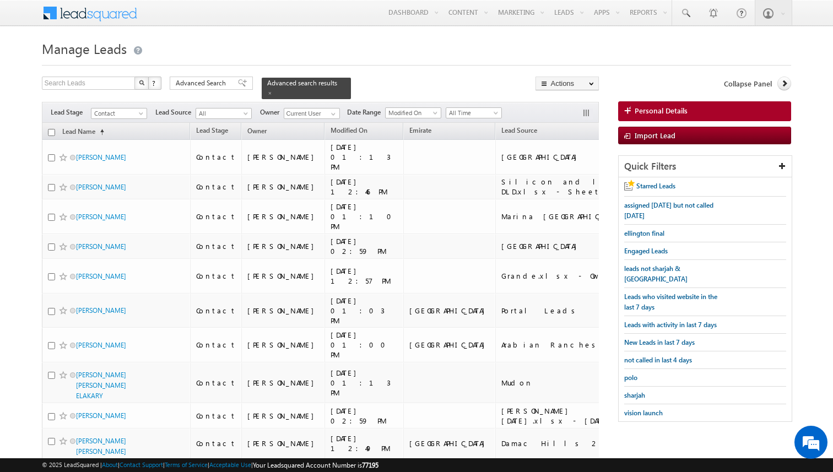
click at [51, 130] on input "checkbox" at bounding box center [51, 132] width 7 height 7
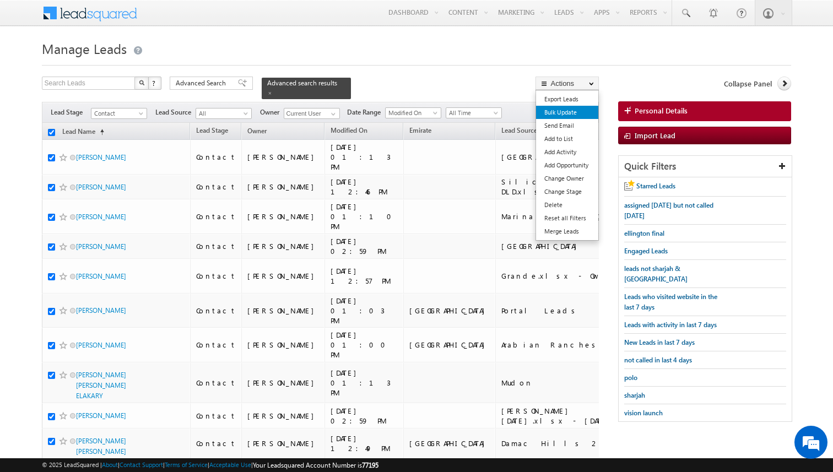
click at [564, 112] on link "Bulk Update" at bounding box center [567, 112] width 62 height 13
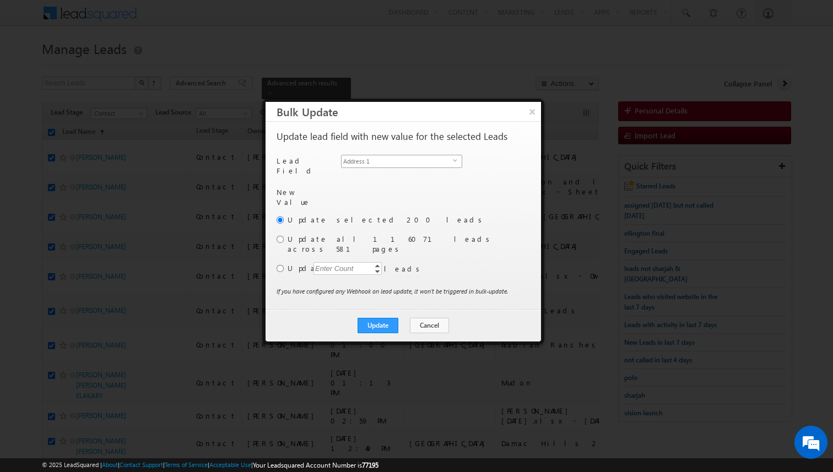
click at [422, 161] on span "Address 1" at bounding box center [397, 161] width 111 height 12
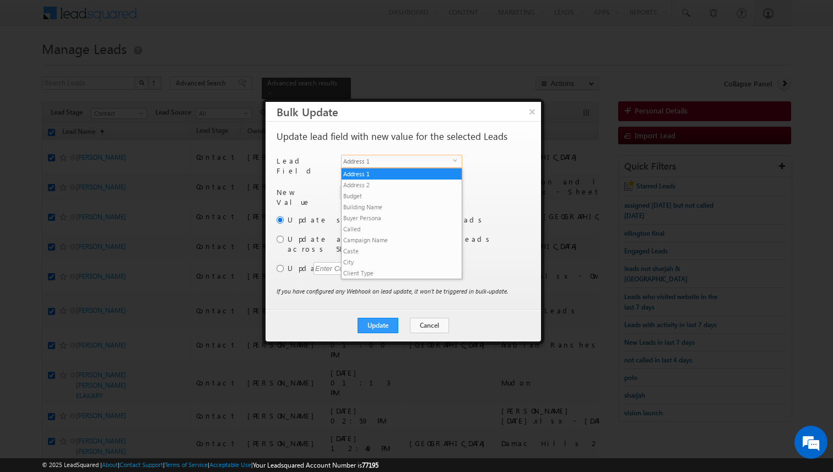
scroll to position [430, 0]
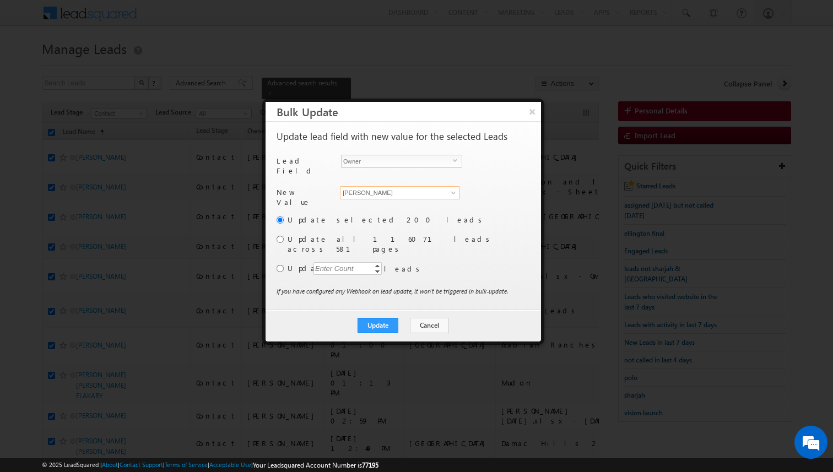
click at [393, 186] on input "[PERSON_NAME]" at bounding box center [400, 192] width 120 height 13
click at [379, 199] on link "Rajender Rautela rajender.rautela@indglobal.ae" at bounding box center [400, 209] width 120 height 21
click at [283, 265] on input "radio" at bounding box center [280, 268] width 7 height 7
click at [328, 262] on div "Enter Count" at bounding box center [335, 268] width 42 height 13
click at [384, 318] on button "Update" at bounding box center [378, 325] width 41 height 15
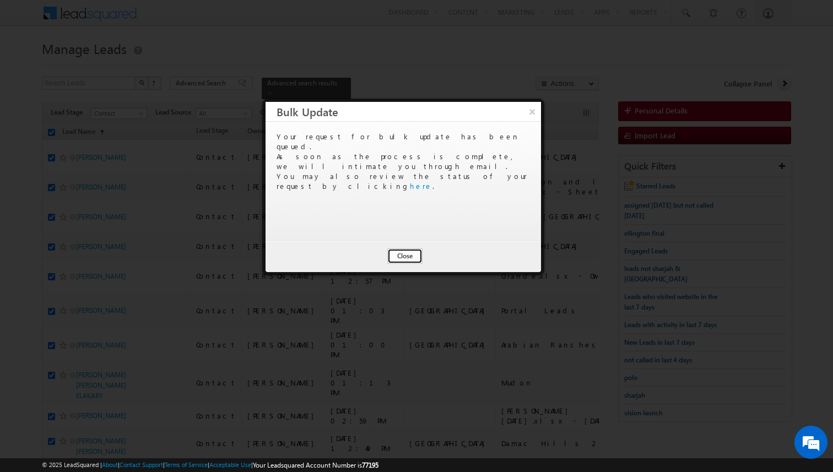
click at [404, 263] on button "Close" at bounding box center [404, 256] width 35 height 15
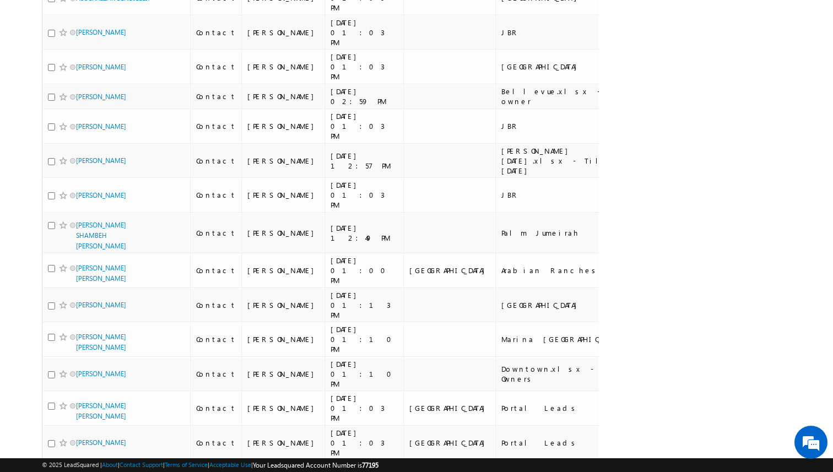
scroll to position [5751, 0]
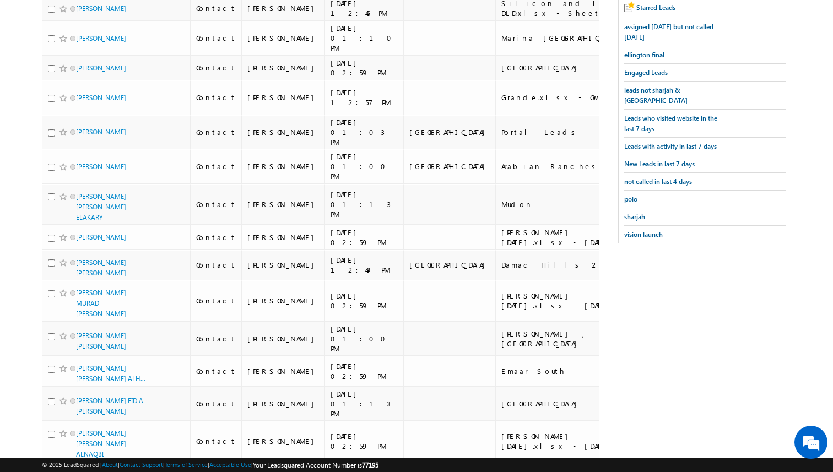
scroll to position [0, 0]
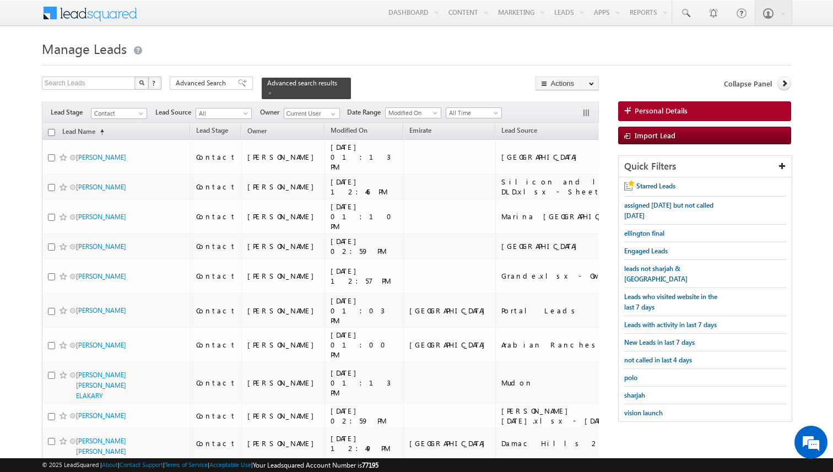
click at [51, 133] on input "checkbox" at bounding box center [51, 132] width 7 height 7
click at [53, 129] on input "checkbox" at bounding box center [51, 132] width 7 height 7
checkbox input "true"
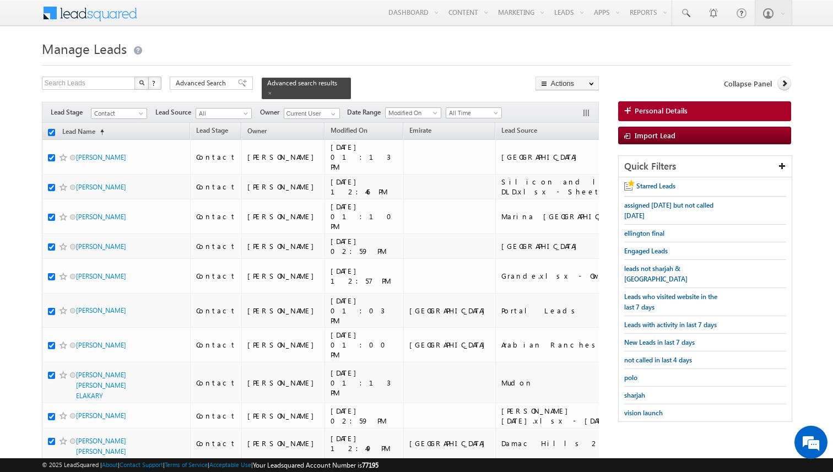
checkbox input "true"
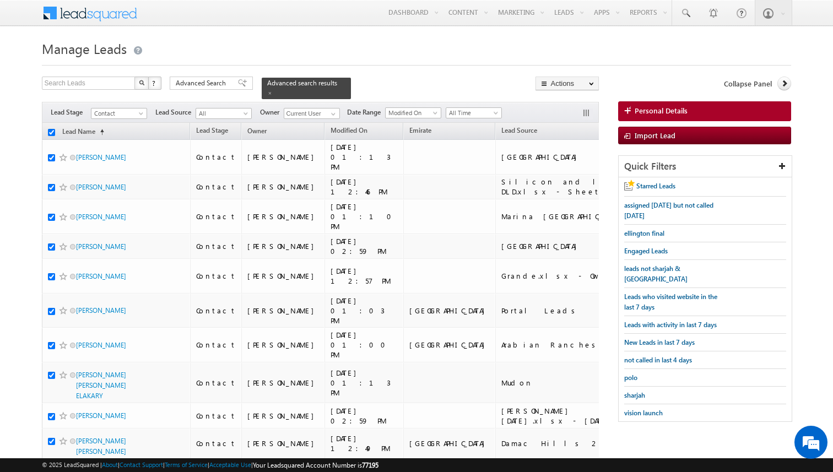
checkbox input "true"
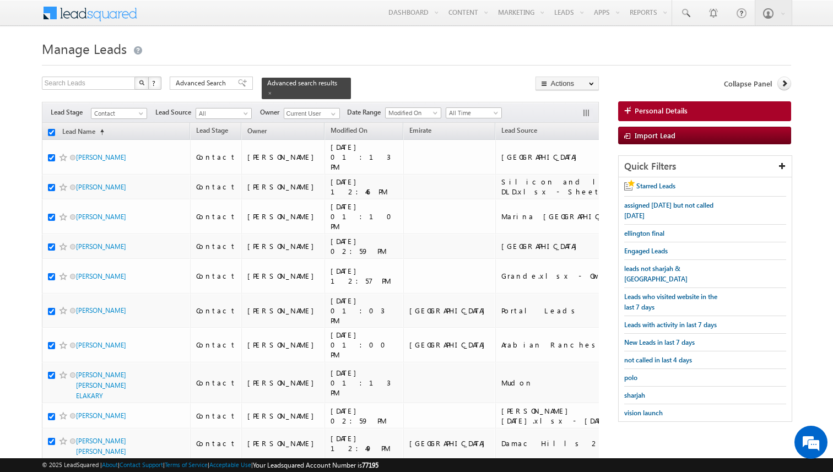
checkbox input "true"
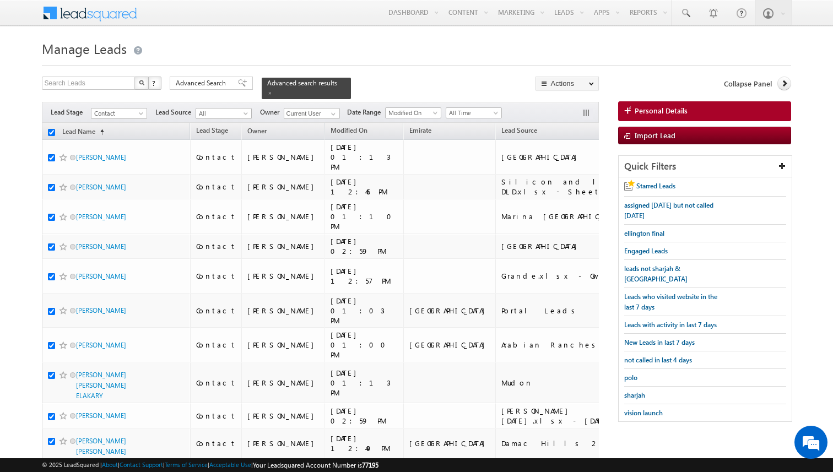
checkbox input "true"
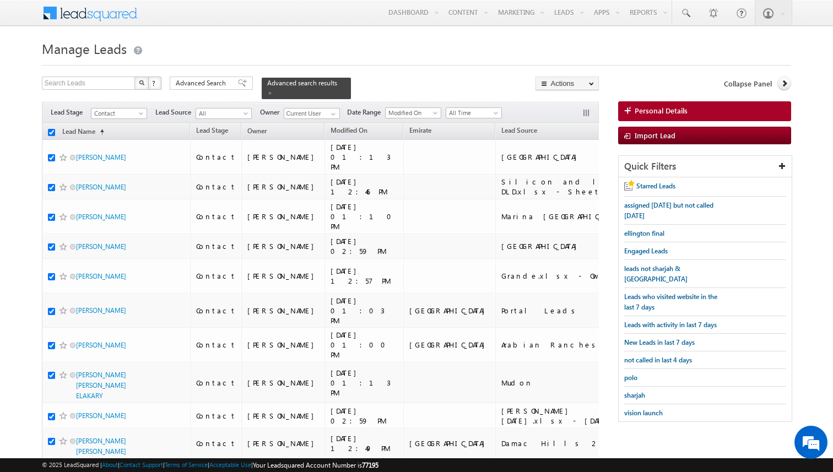
checkbox input "true"
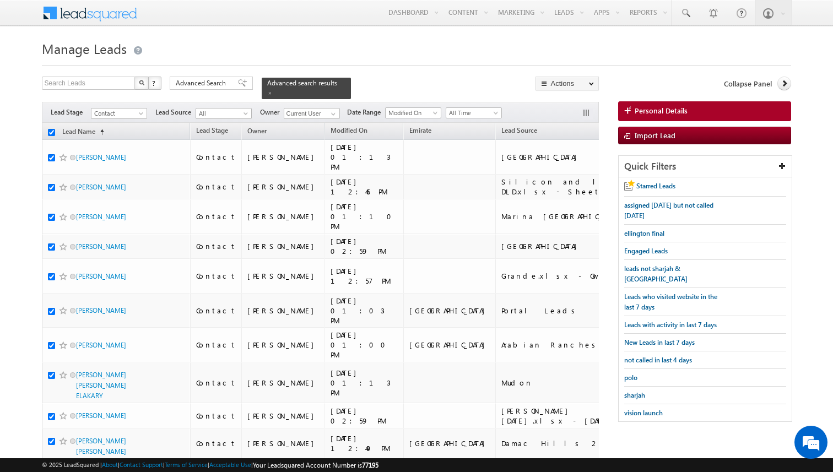
checkbox input "true"
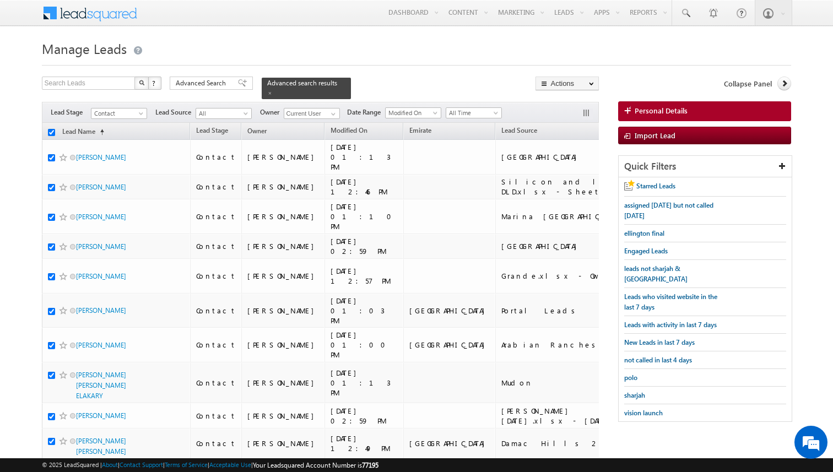
checkbox input "true"
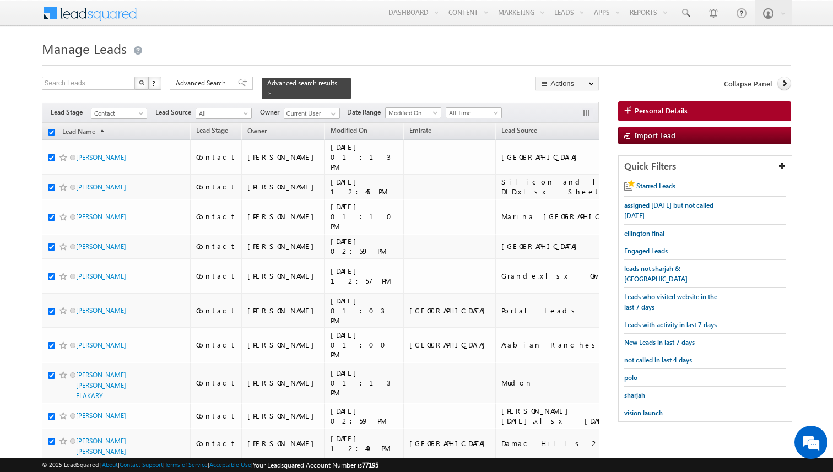
checkbox input "true"
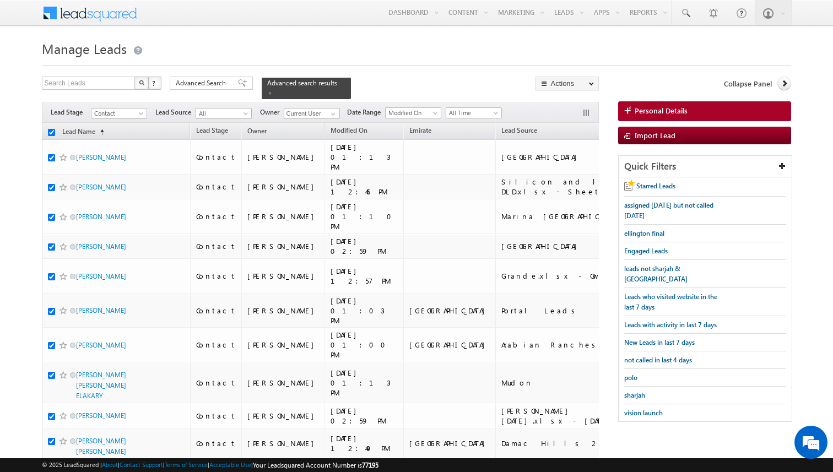
checkbox input "true"
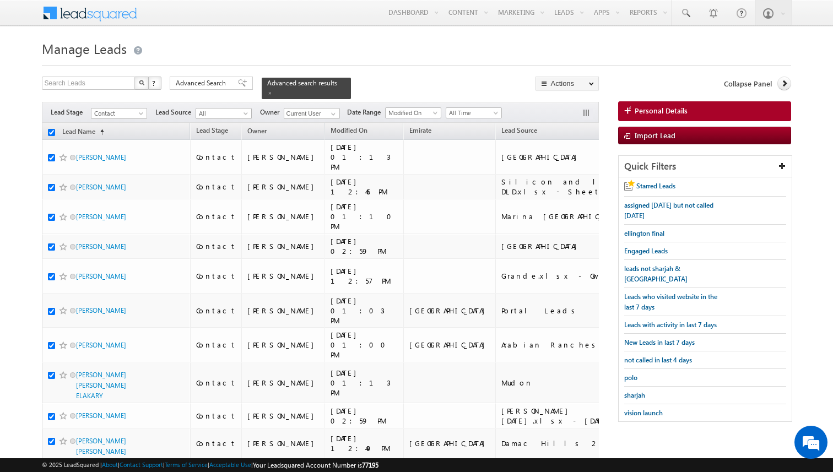
checkbox input "true"
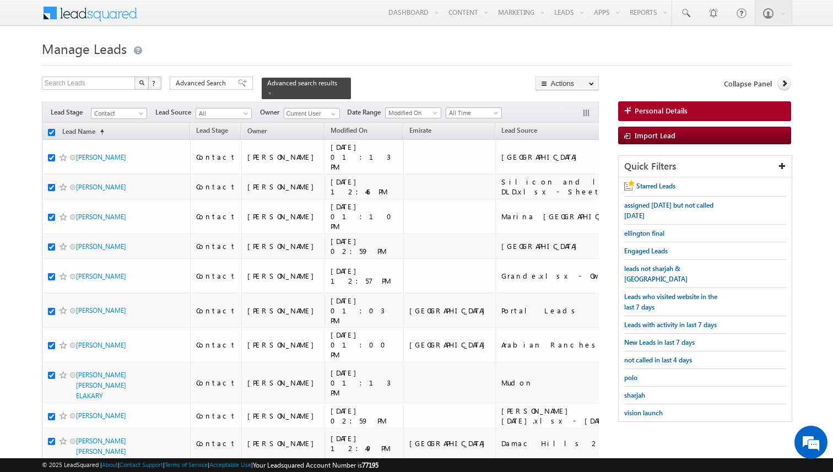
checkbox input "true"
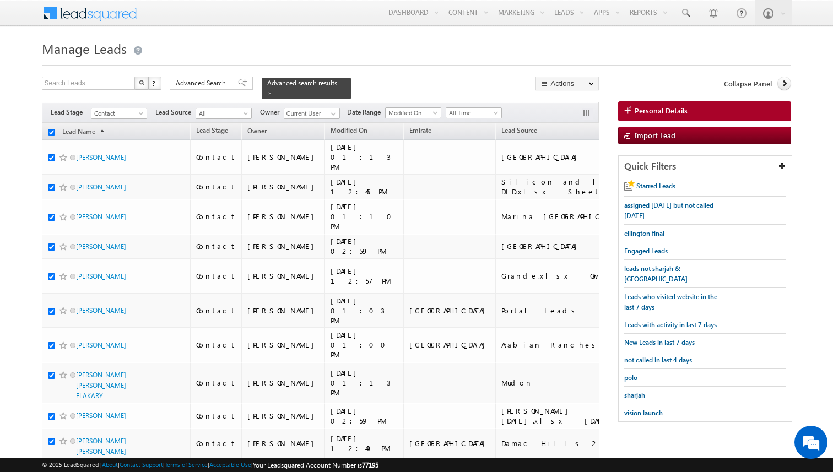
checkbox input "true"
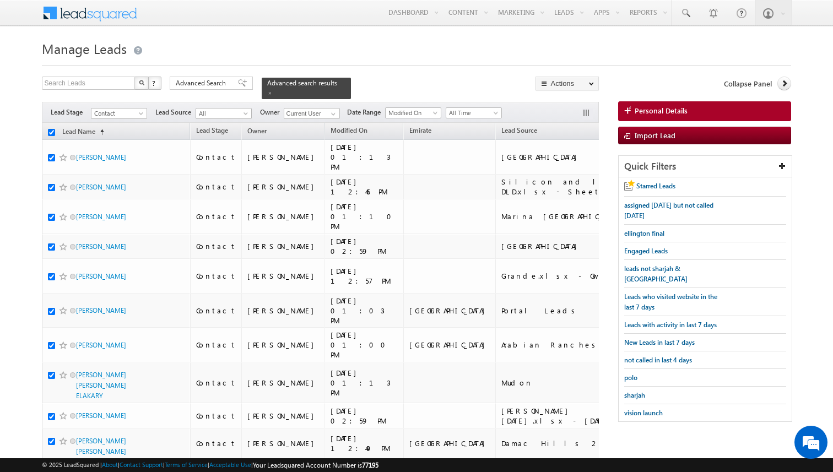
checkbox input "true"
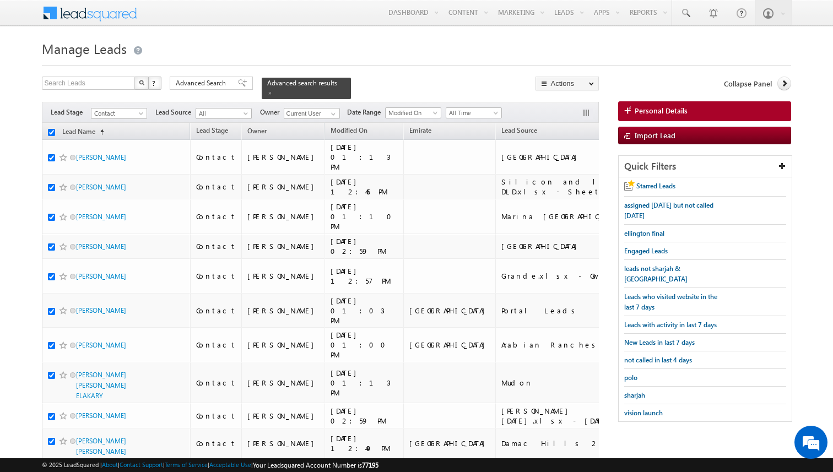
checkbox input "true"
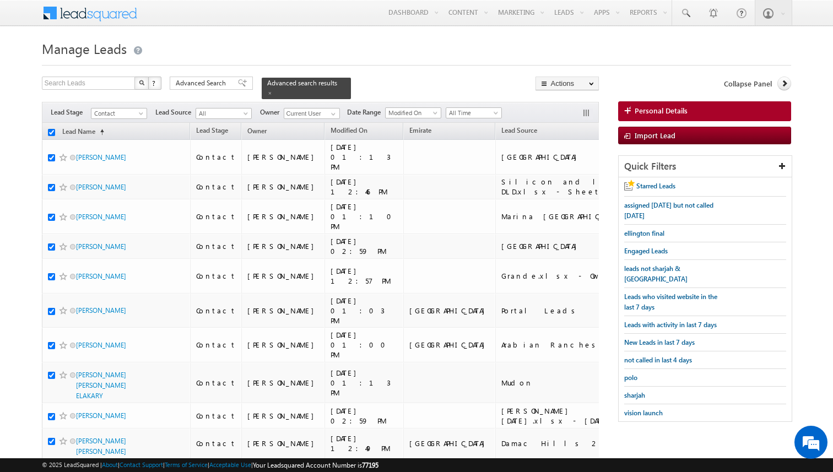
checkbox input "true"
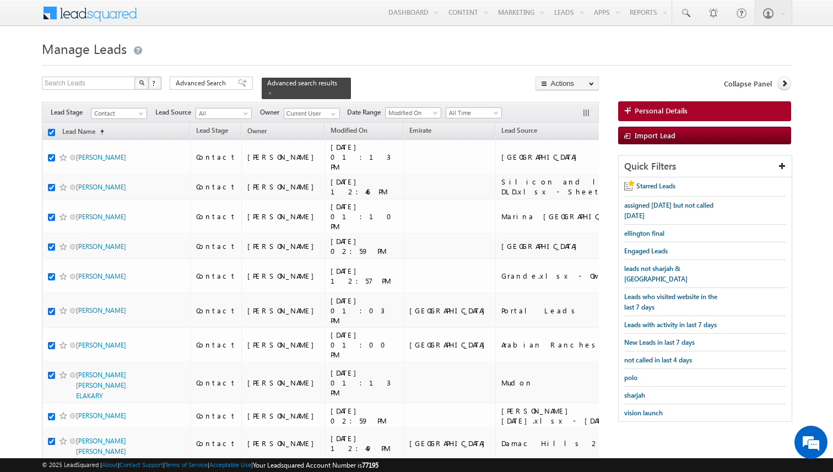
checkbox input "true"
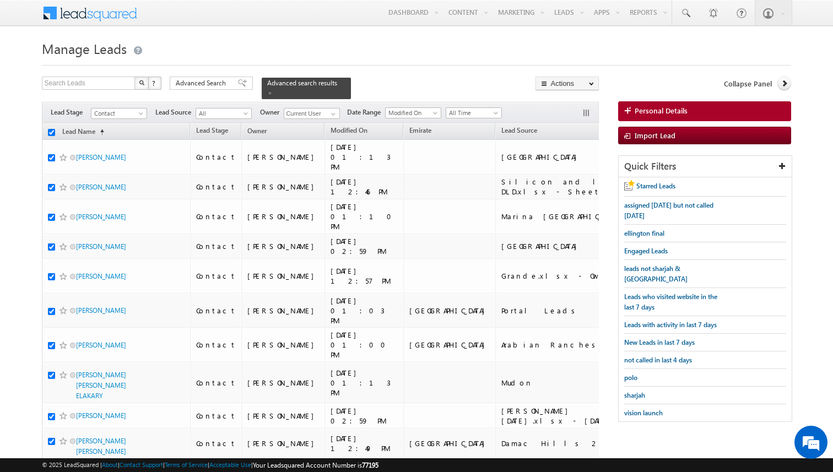
checkbox input "true"
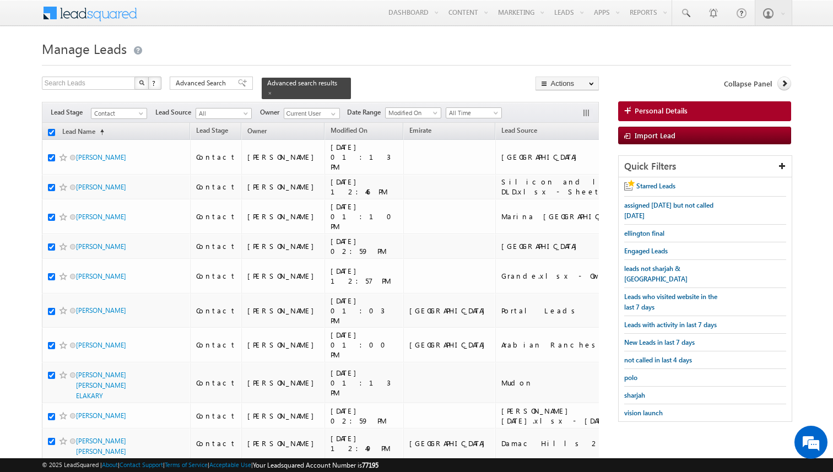
checkbox input "true"
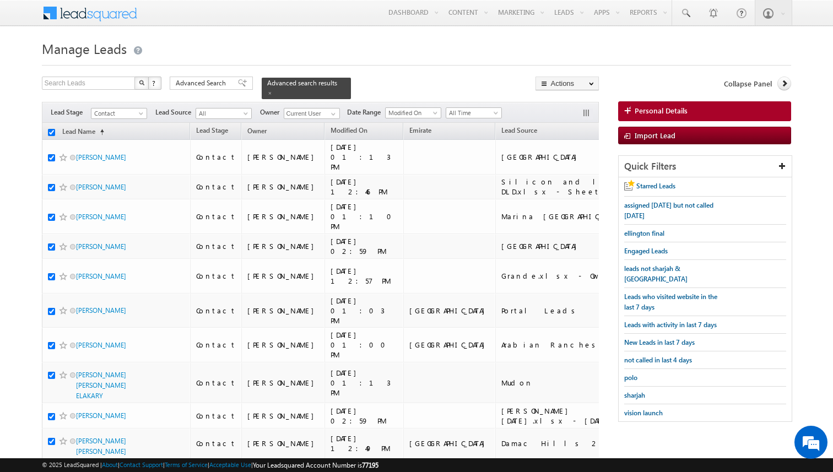
checkbox input "true"
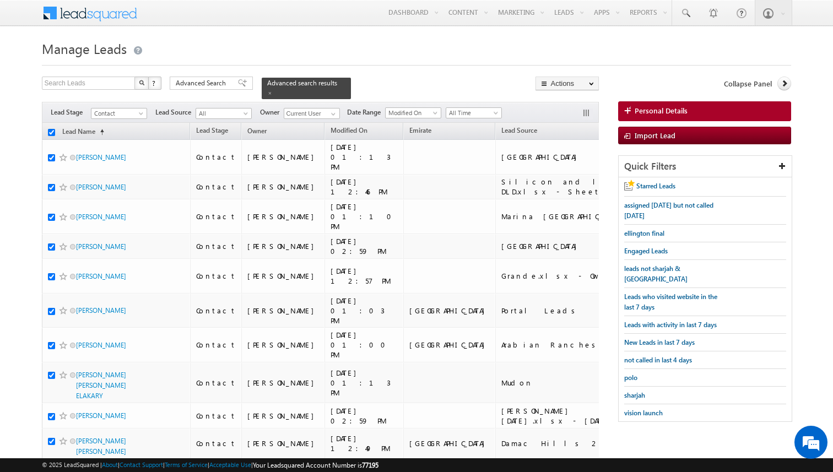
checkbox input "true"
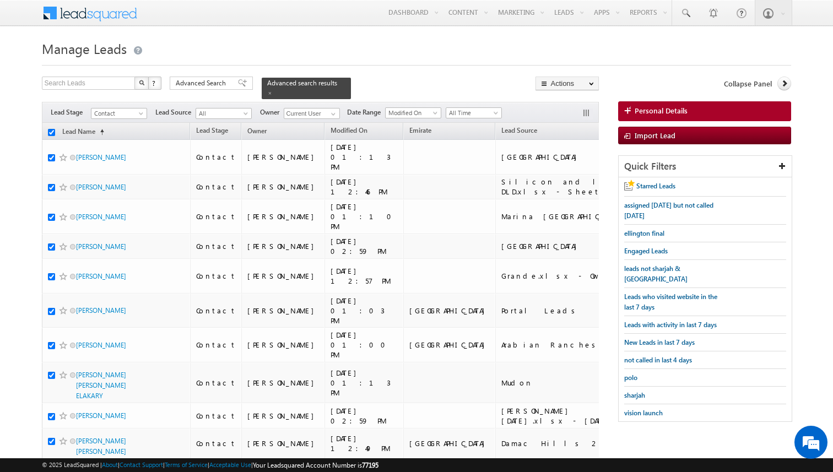
checkbox input "true"
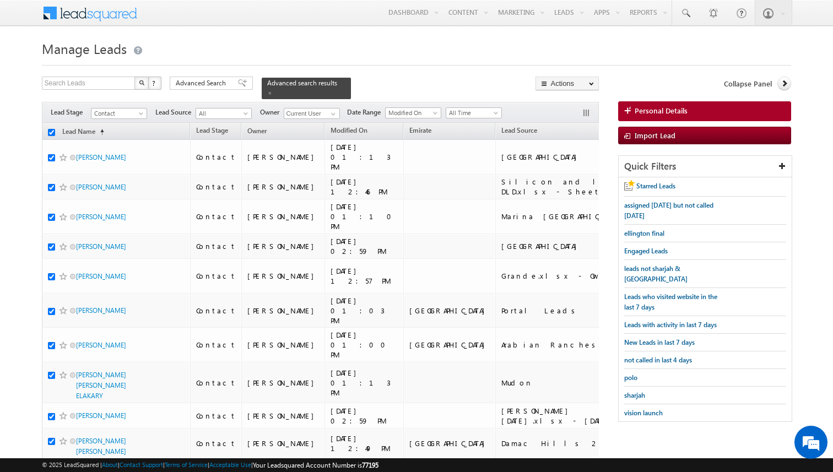
checkbox input "true"
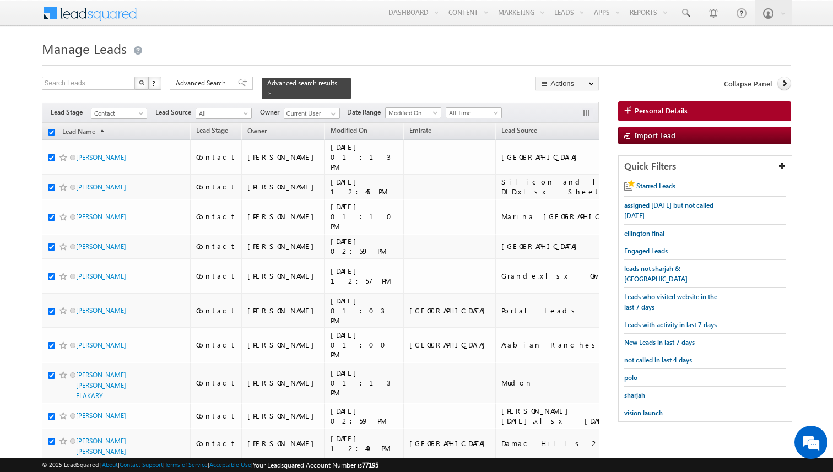
checkbox input "true"
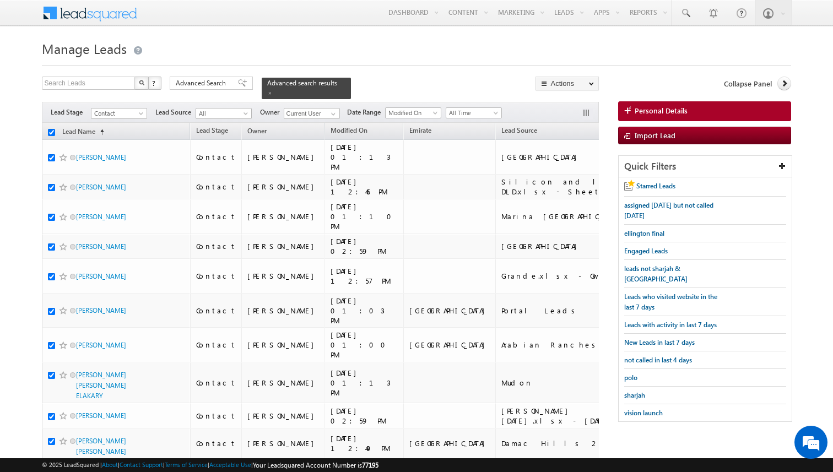
checkbox input "true"
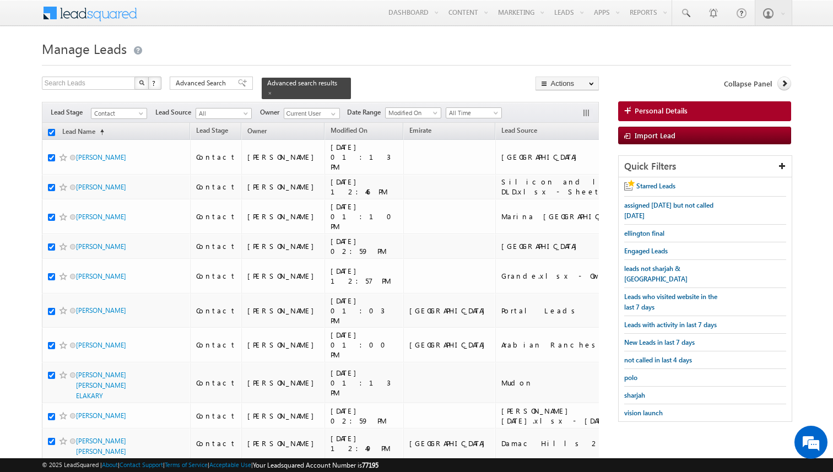
checkbox input "true"
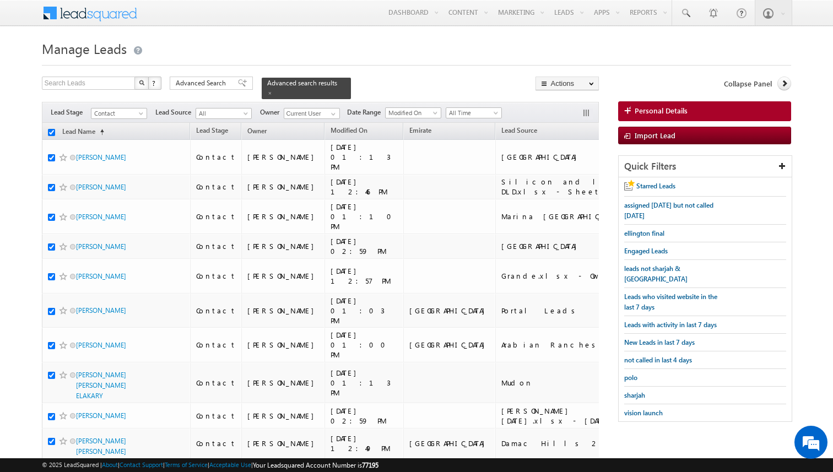
checkbox input "true"
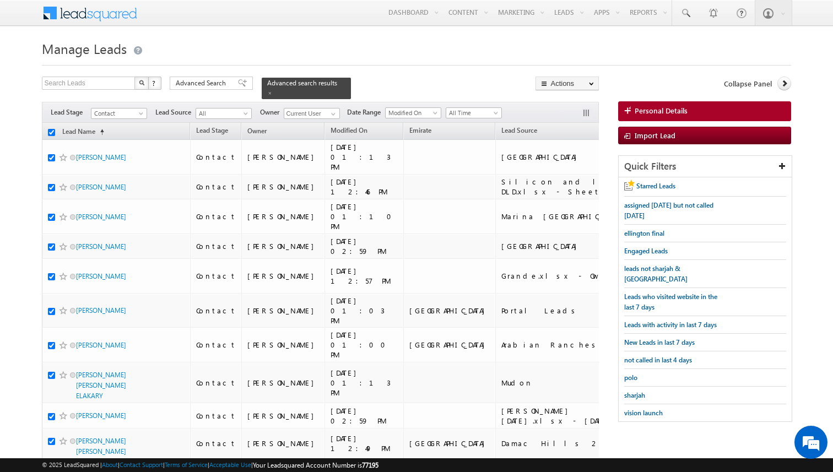
checkbox input "true"
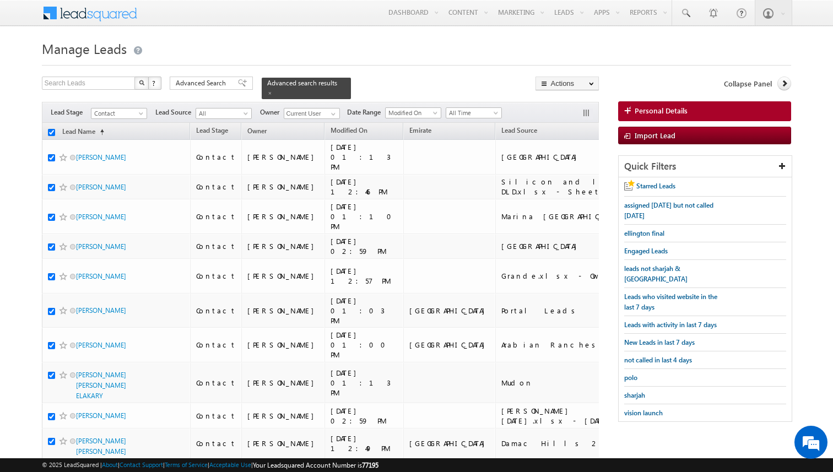
checkbox input "true"
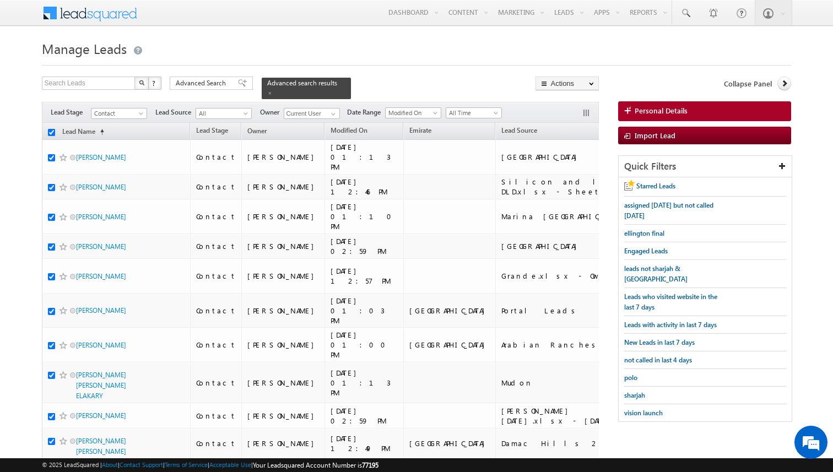
checkbox input "true"
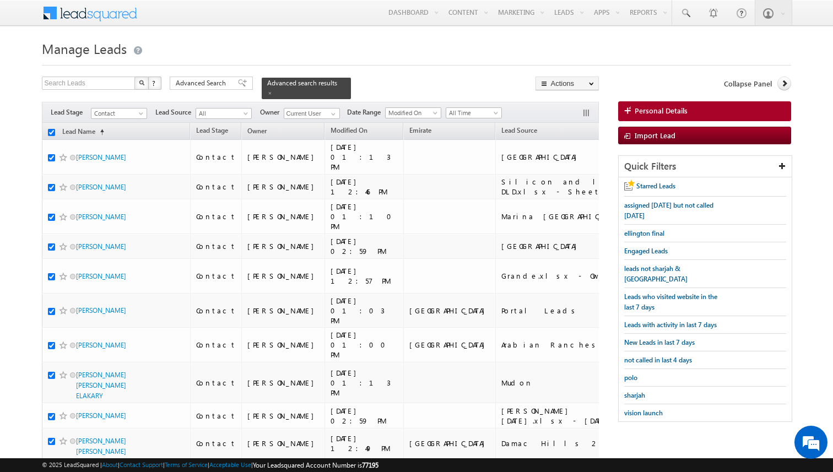
checkbox input "true"
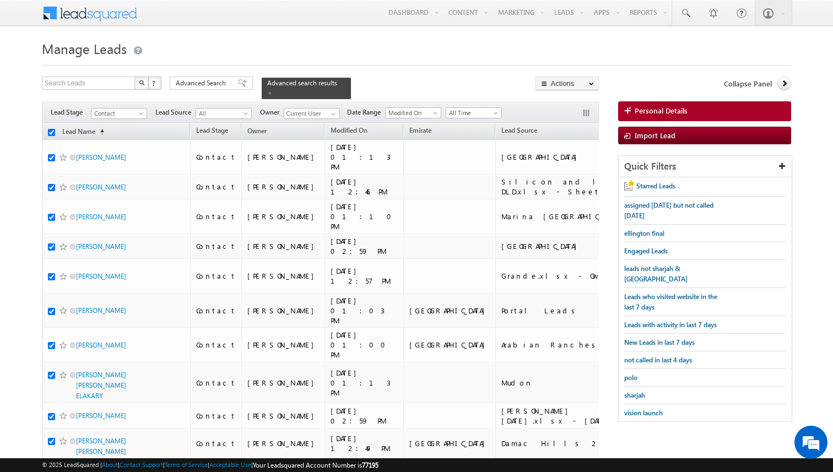
checkbox input "true"
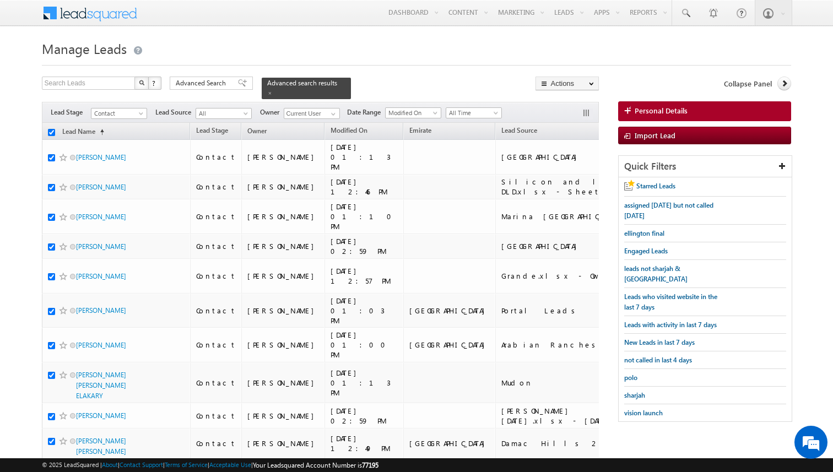
checkbox input "true"
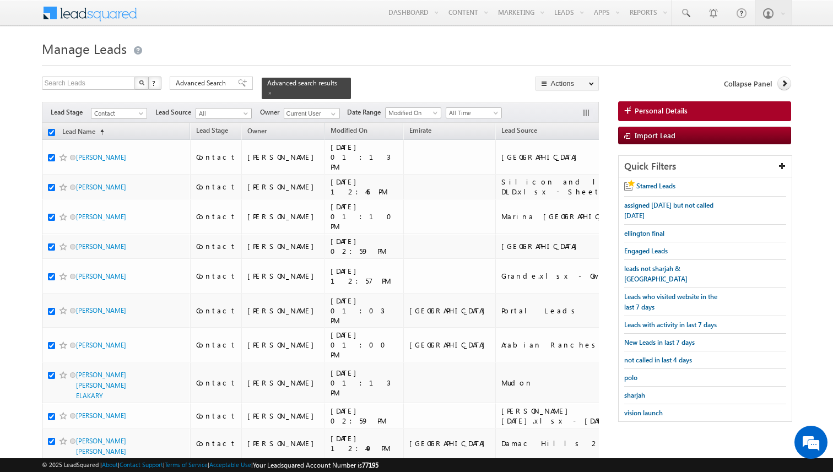
checkbox input "true"
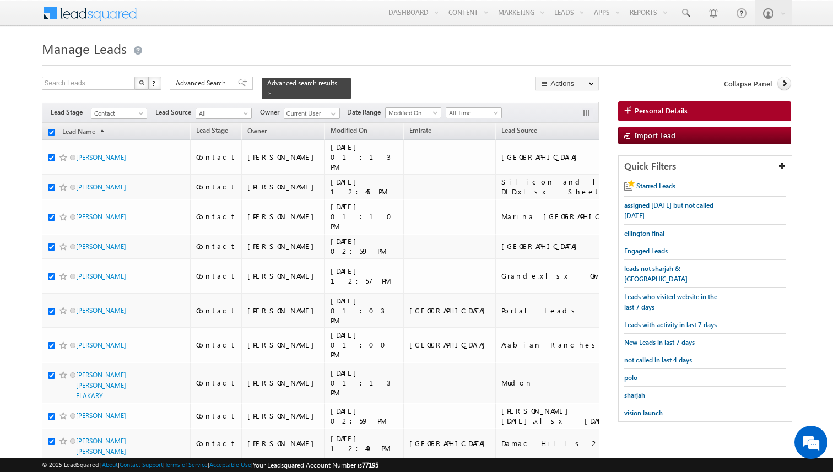
checkbox input "true"
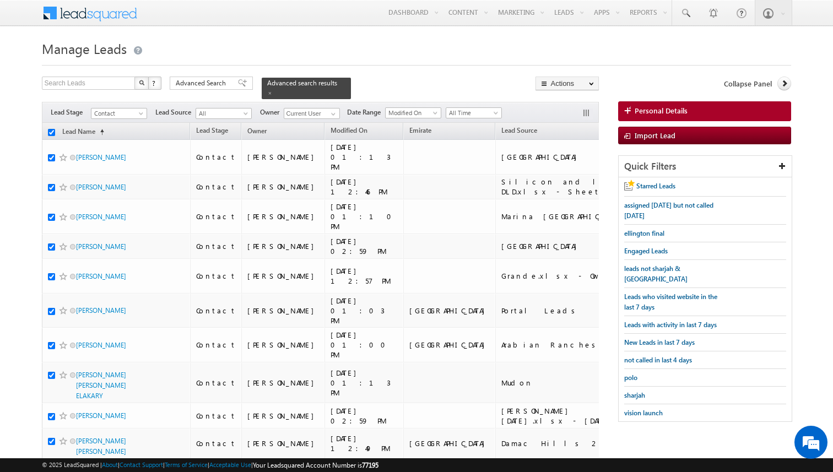
checkbox input "true"
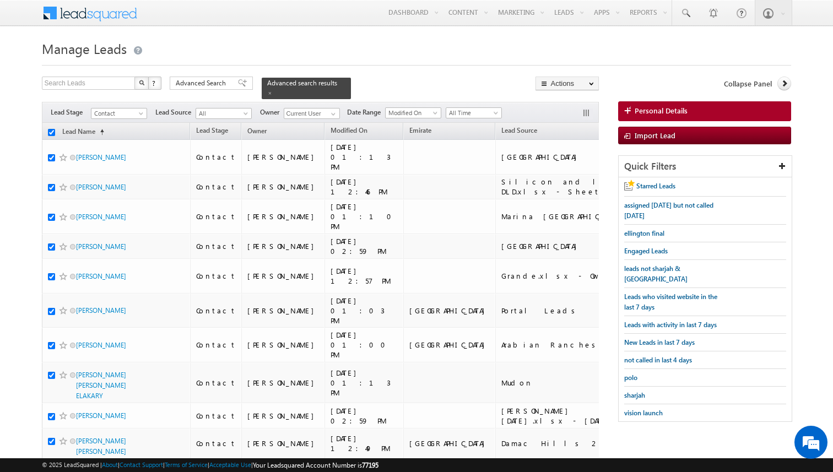
checkbox input "true"
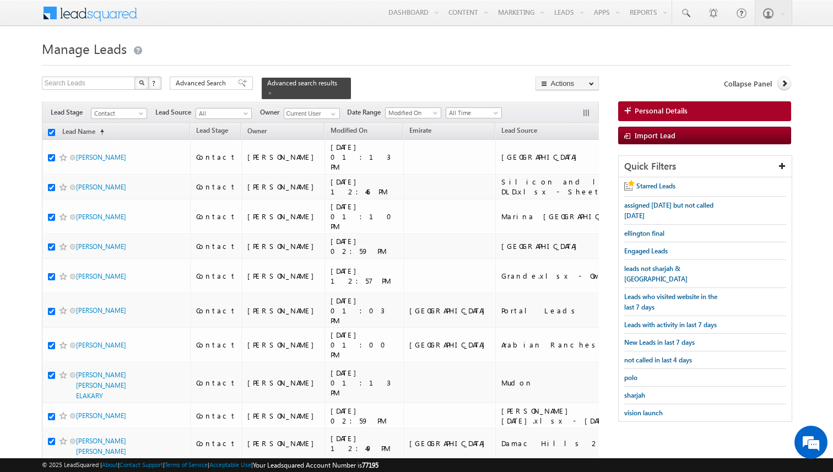
checkbox input "true"
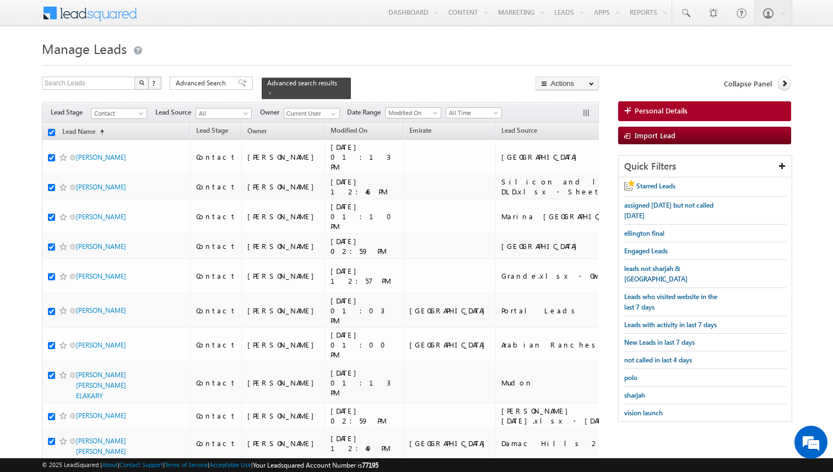
checkbox input "true"
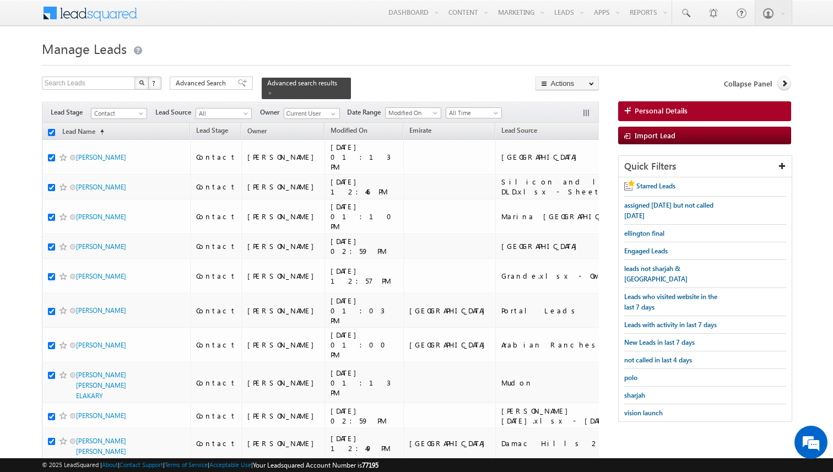
checkbox input "true"
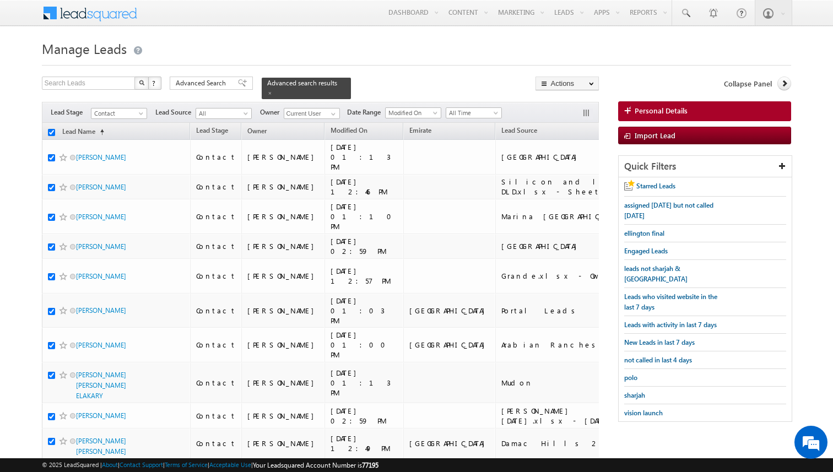
checkbox input "true"
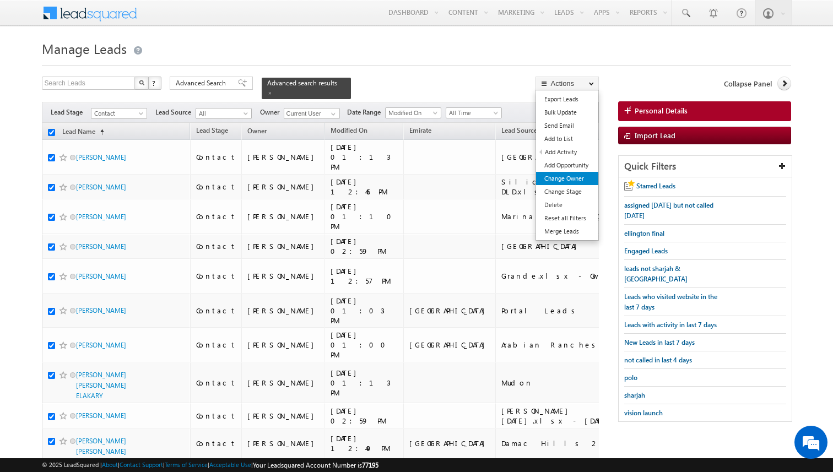
click at [567, 174] on link "Change Owner" at bounding box center [567, 178] width 62 height 13
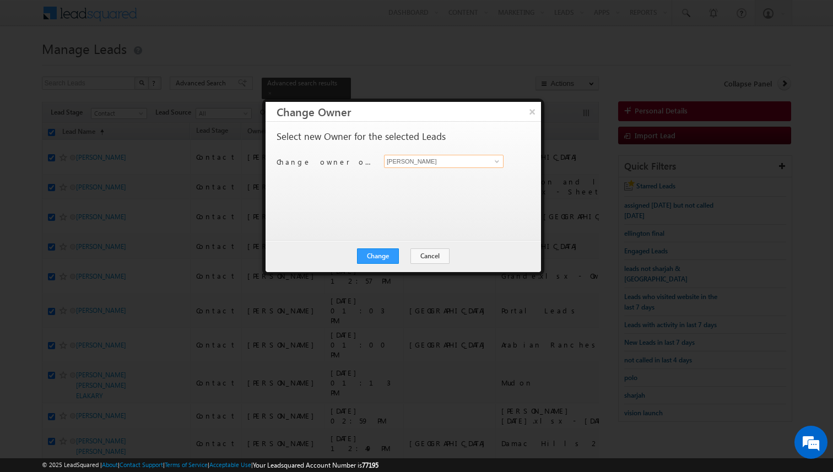
click at [415, 162] on input "[PERSON_NAME]" at bounding box center [444, 161] width 120 height 13
click at [388, 252] on button "Change" at bounding box center [378, 256] width 42 height 15
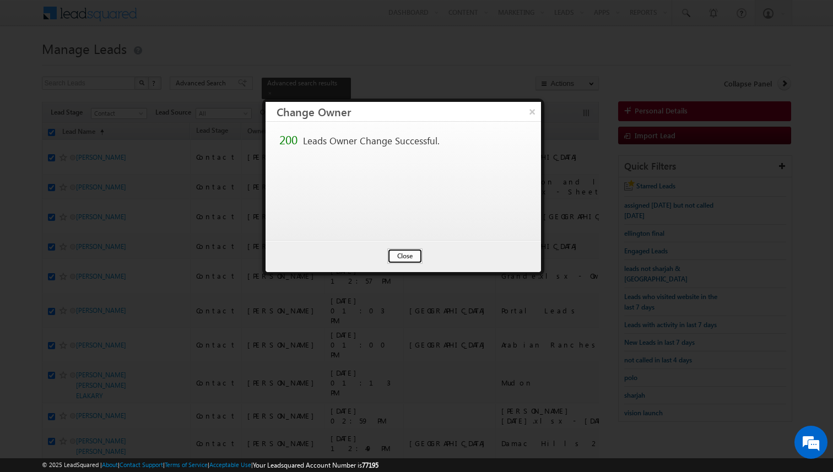
click at [404, 257] on button "Close" at bounding box center [404, 256] width 35 height 15
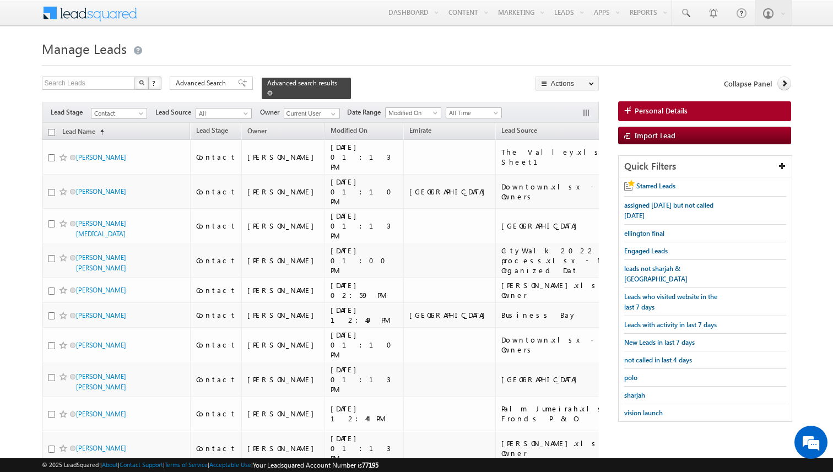
click at [267, 94] on span at bounding box center [270, 93] width 6 height 6
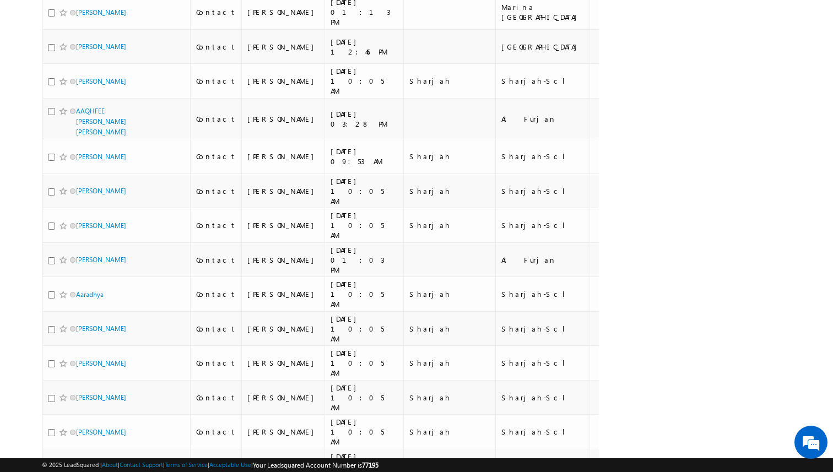
scroll to position [6807, 0]
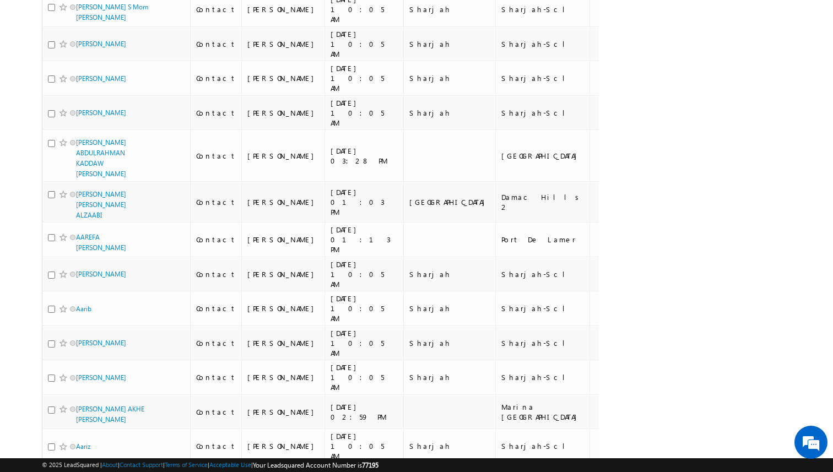
drag, startPoint x: 141, startPoint y: 406, endPoint x: 171, endPoint y: 407, distance: 30.4
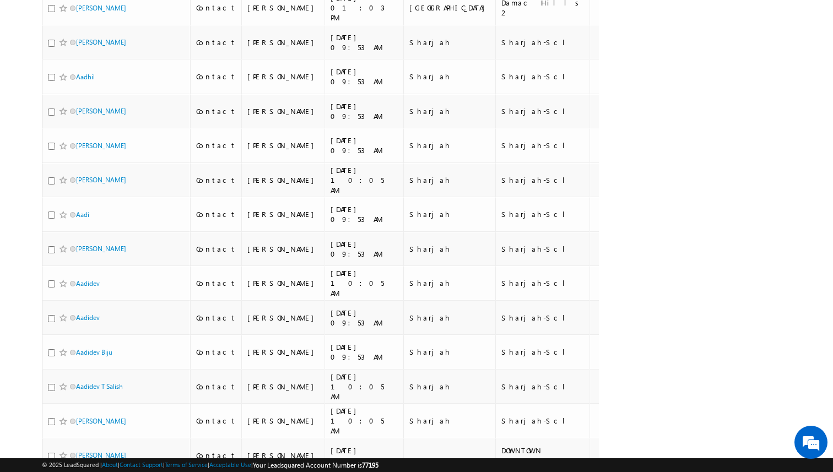
scroll to position [0, 0]
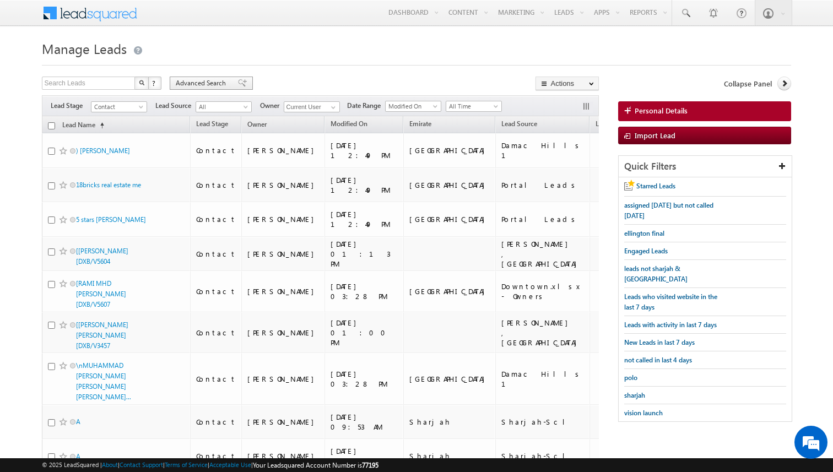
click at [217, 89] on div "Advanced Search" at bounding box center [211, 83] width 83 height 13
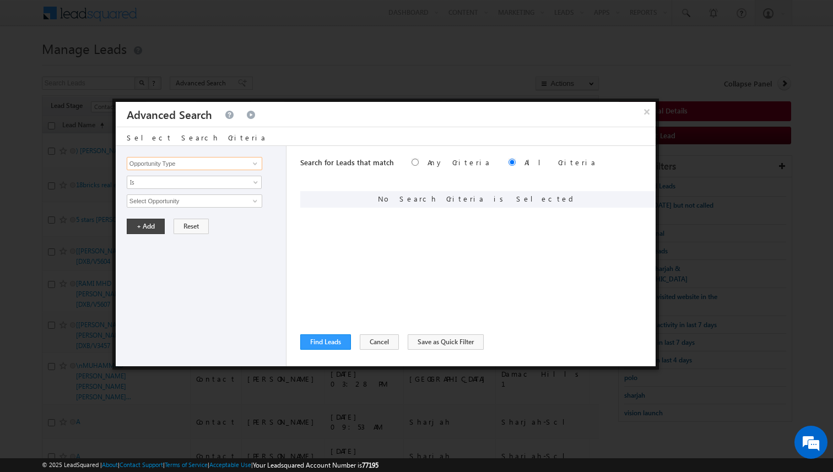
click at [242, 166] on input "Opportunity Type" at bounding box center [195, 163] width 136 height 13
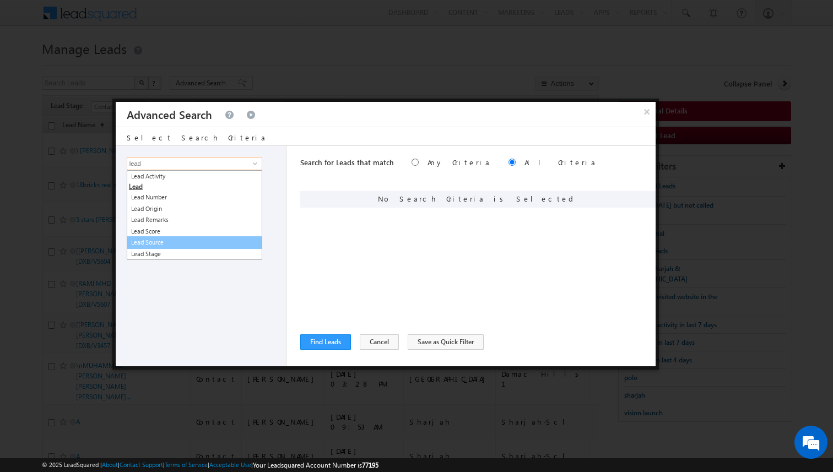
click at [178, 239] on link "Lead Source" at bounding box center [195, 242] width 136 height 13
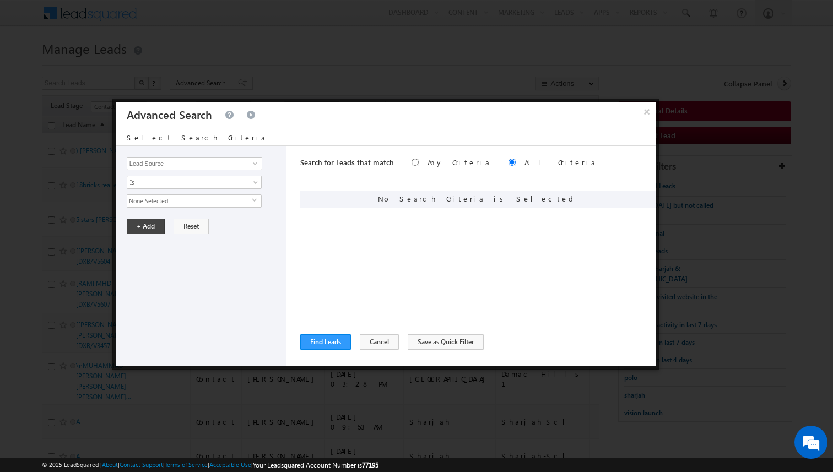
click at [177, 202] on span "None Selected" at bounding box center [189, 201] width 125 height 12
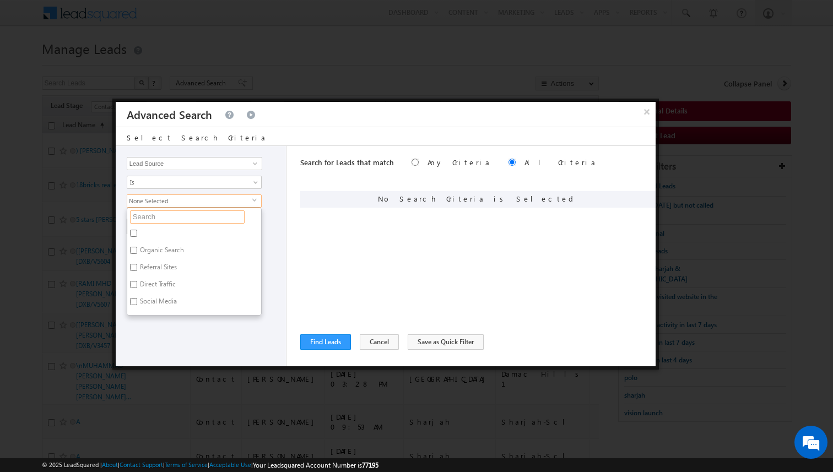
click at [171, 215] on input "text" at bounding box center [187, 217] width 115 height 13
click at [168, 247] on label "Palm [GEOGRAPHIC_DATA]" at bounding box center [178, 252] width 102 height 17
click at [137, 247] on input "Palm [GEOGRAPHIC_DATA]" at bounding box center [133, 250] width 7 height 7
click at [169, 266] on label "Palm Jumeirah" at bounding box center [160, 269] width 66 height 17
click at [137, 266] on input "Palm Jumeirah" at bounding box center [133, 267] width 7 height 7
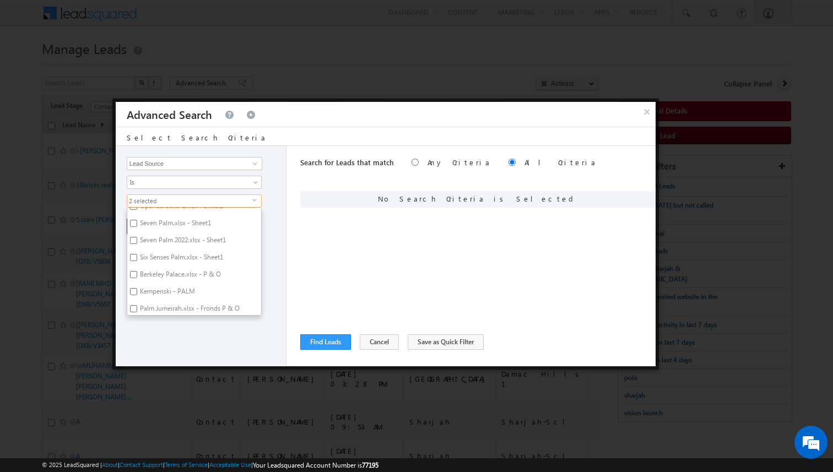
scroll to position [93, 0]
click at [198, 329] on div "Opportunity Type Lead Activity Task Sales Group Prospect Id Address 1 Address 2…" at bounding box center [201, 256] width 171 height 220
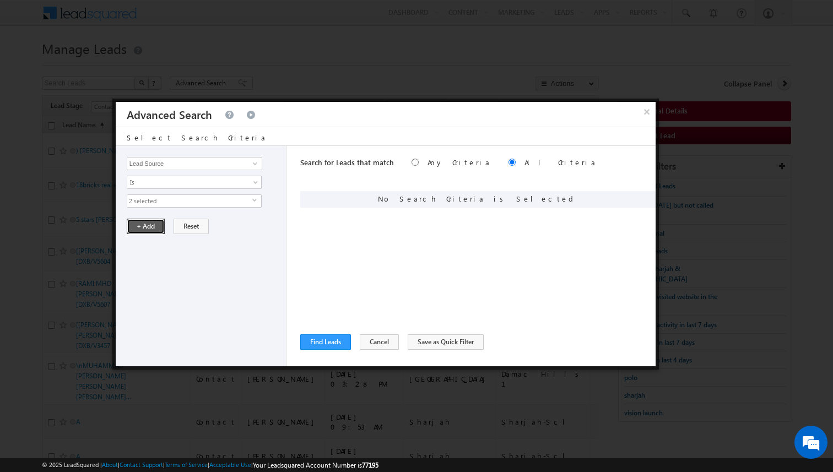
click at [149, 230] on button "+ Add" at bounding box center [146, 226] width 38 height 15
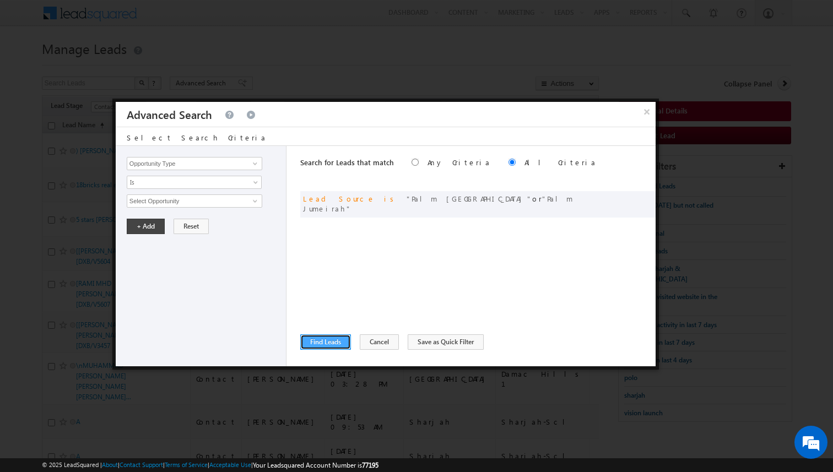
click at [320, 345] on button "Find Leads" at bounding box center [325, 341] width 51 height 15
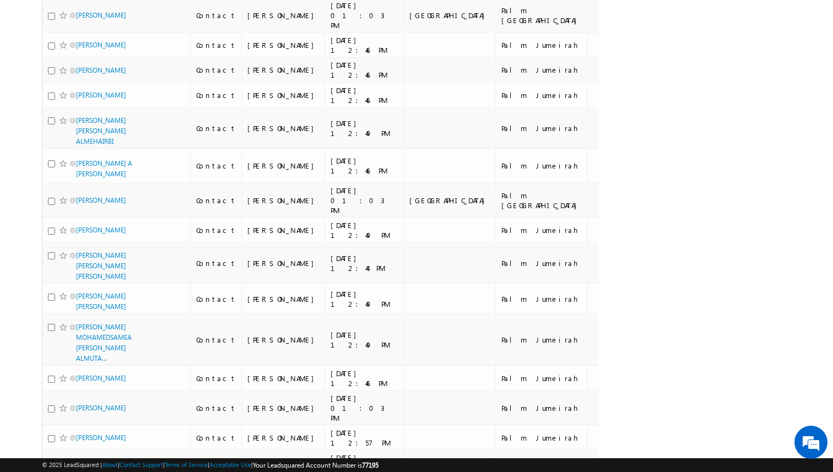
scroll to position [5989, 0]
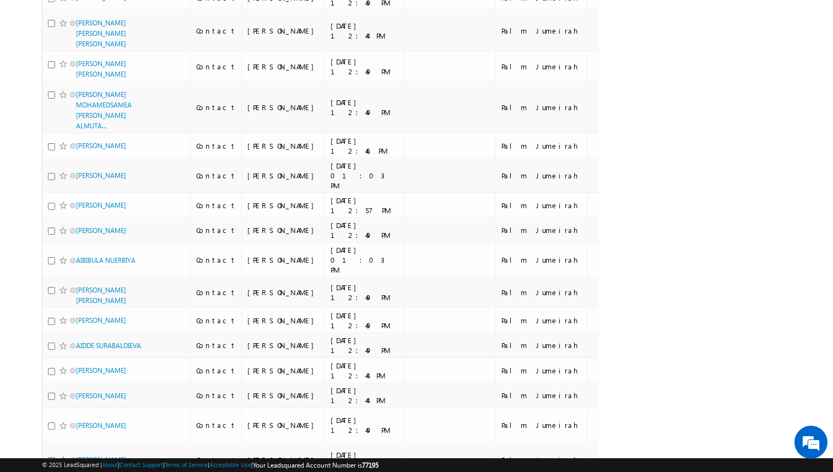
drag, startPoint x: 139, startPoint y: 401, endPoint x: 154, endPoint y: 401, distance: 14.9
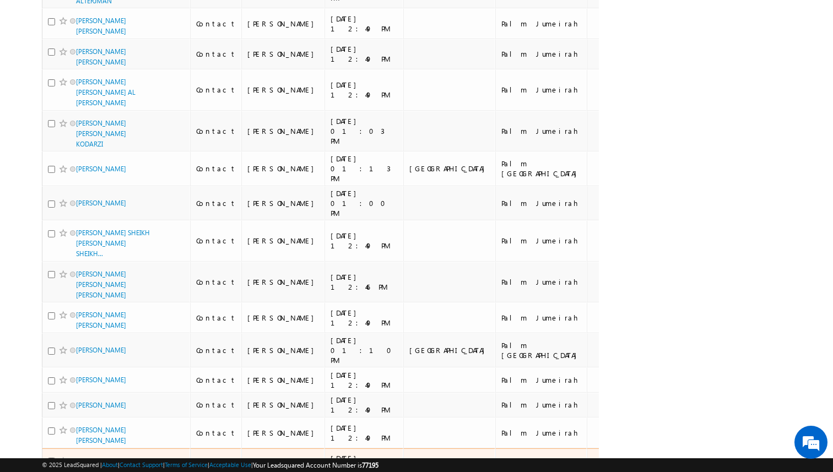
scroll to position [0, 0]
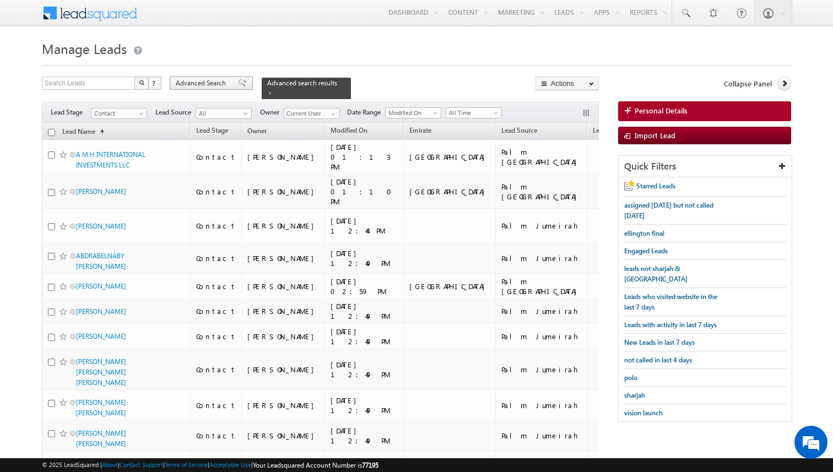
click at [208, 86] on span "Advanced Search" at bounding box center [202, 83] width 53 height 10
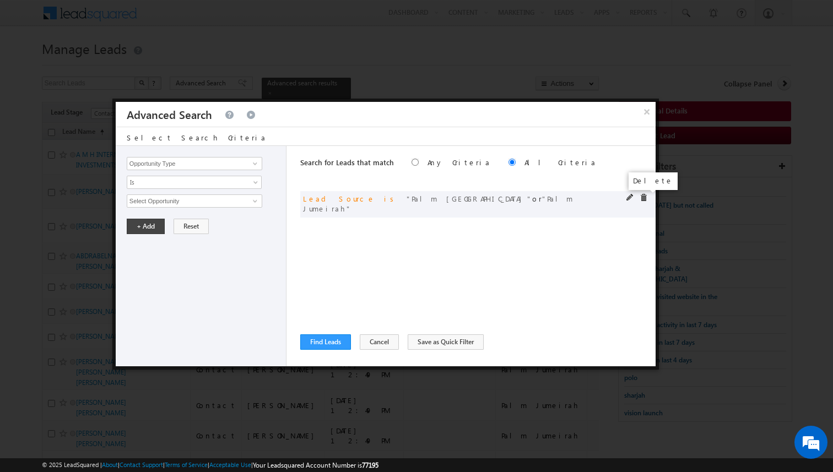
click at [646, 196] on span at bounding box center [644, 198] width 8 height 8
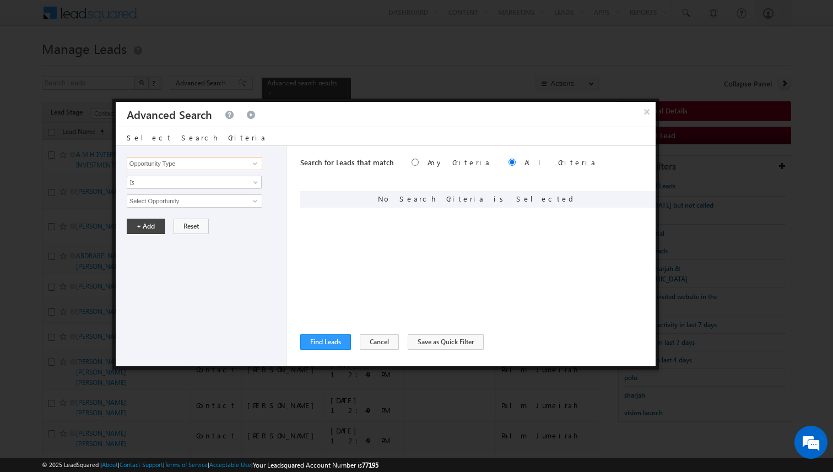
click at [244, 164] on input "Opportunity Type" at bounding box center [195, 163] width 136 height 13
click at [199, 205] on span "None Selected" at bounding box center [189, 201] width 125 height 12
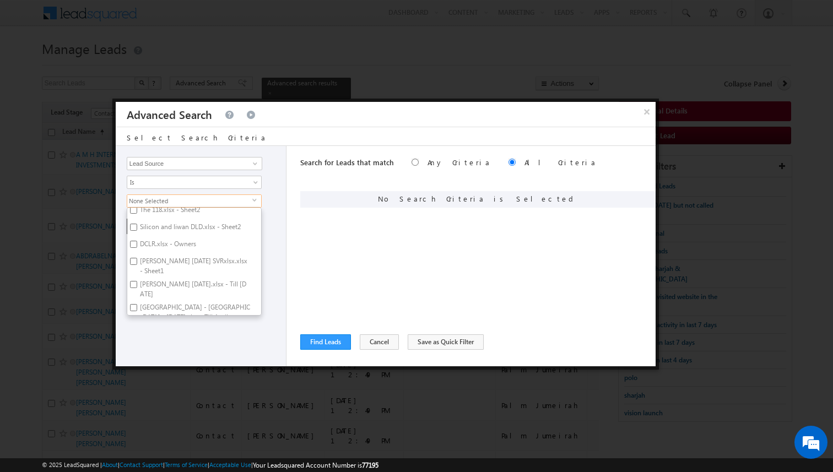
scroll to position [1678, 0]
click at [310, 270] on div "Search for Leads that match Any Criteria All Criteria Note that the current tri…" at bounding box center [477, 256] width 355 height 220
